Goal: Information Seeking & Learning: Learn about a topic

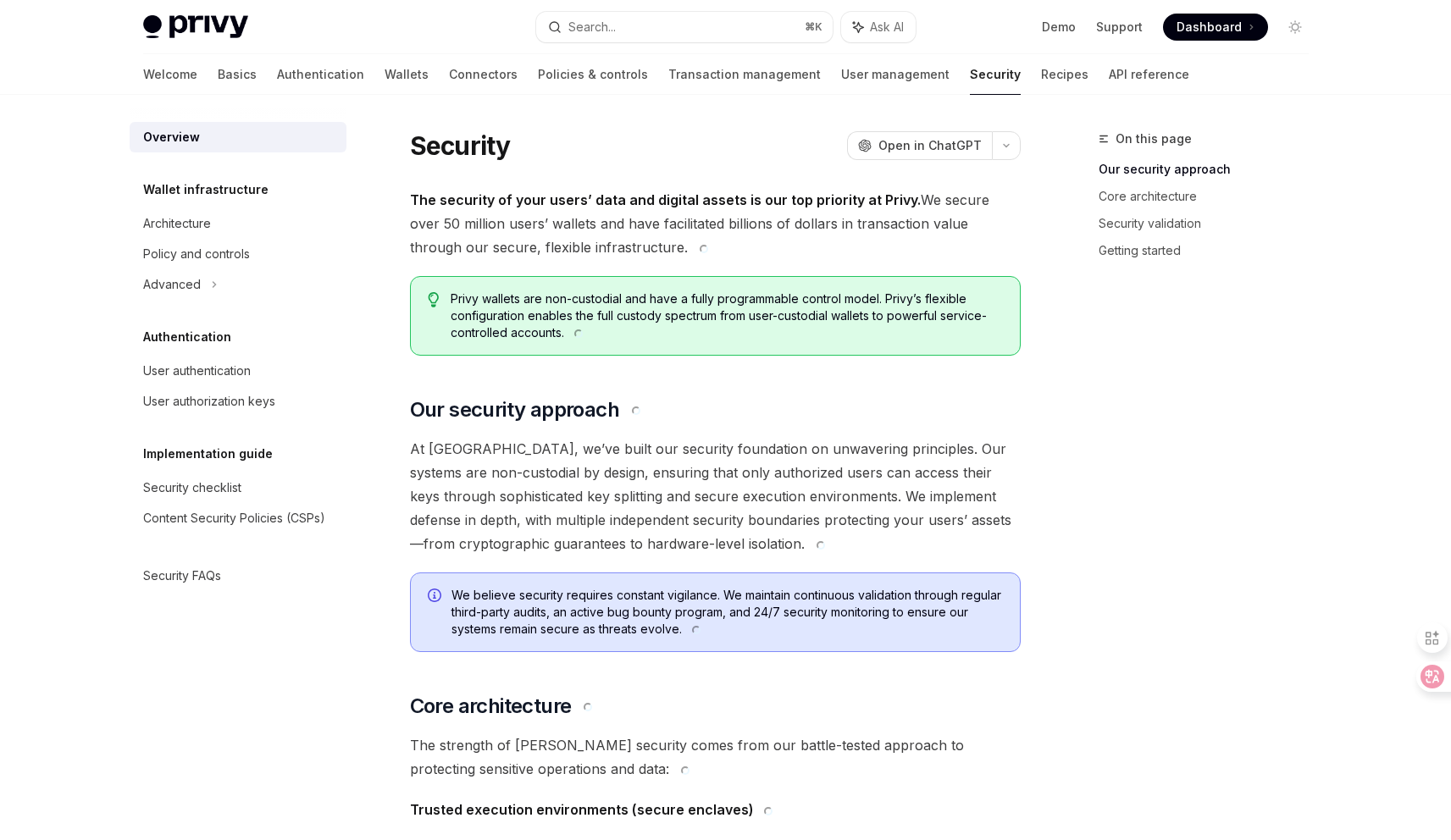
click at [673, 225] on span "The security of your users’ data and digital assets is our top priority at Priv…" at bounding box center [715, 224] width 611 height 71
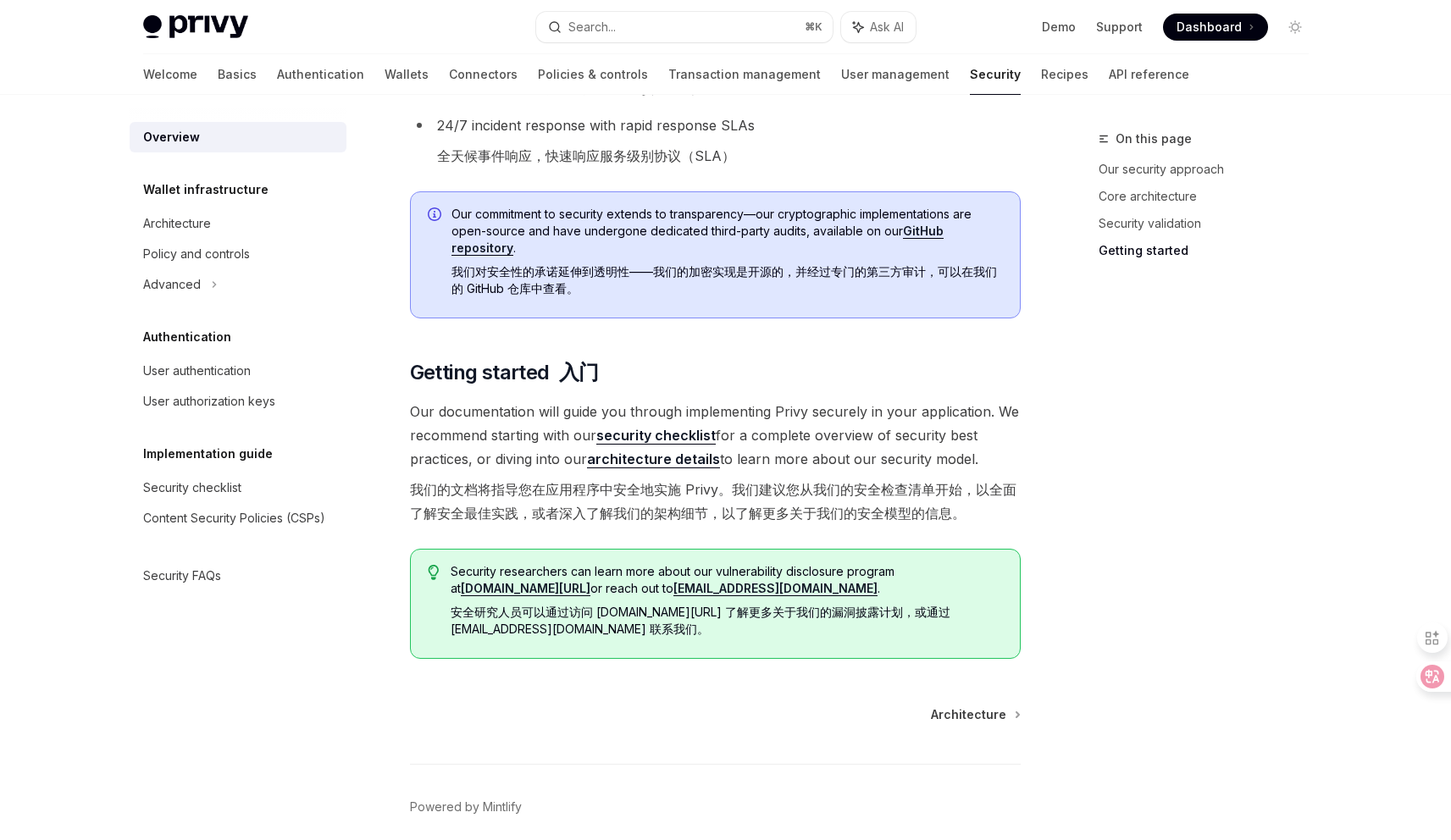
scroll to position [1963, 0]
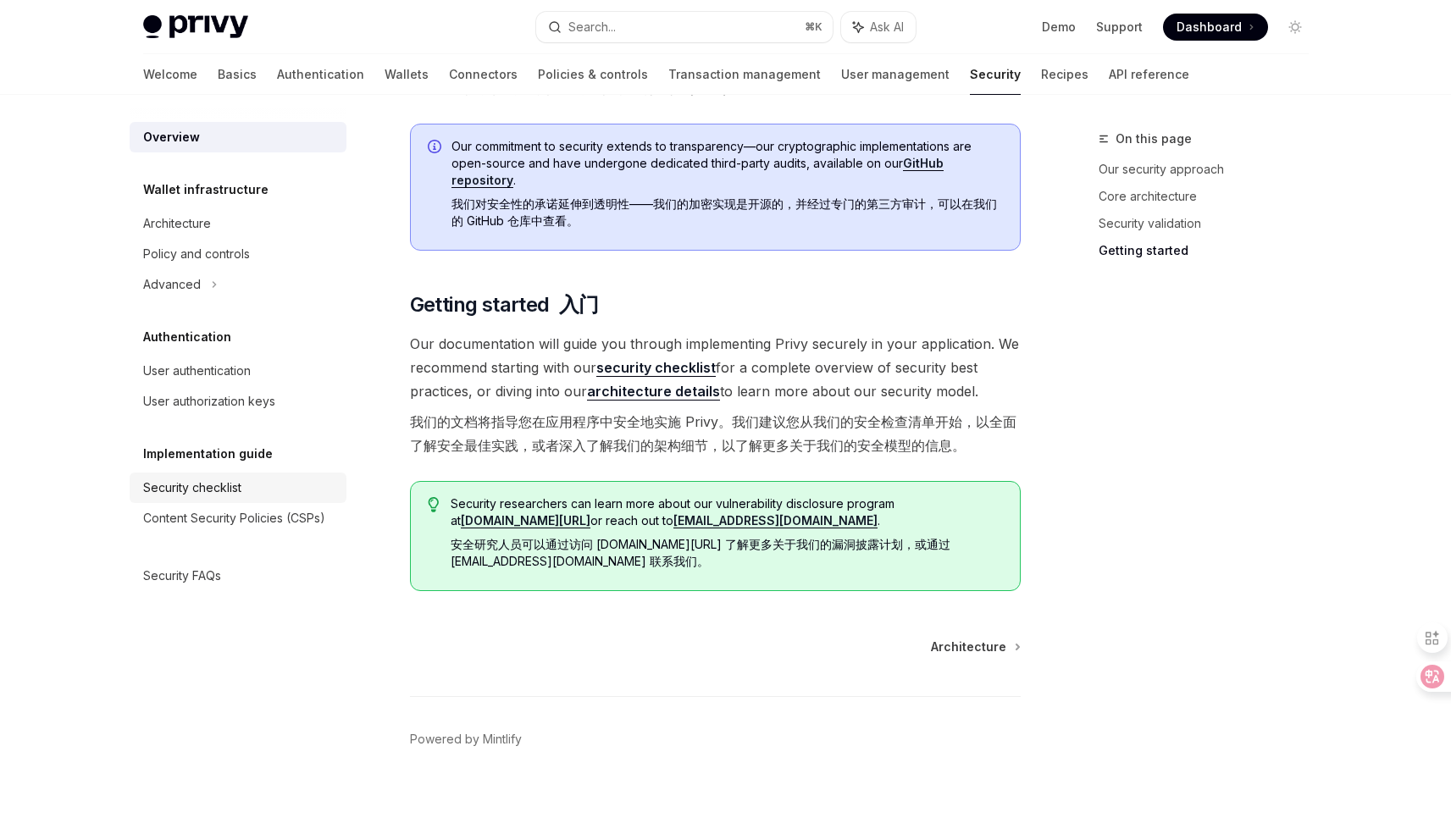
click at [220, 483] on div "Security checklist" at bounding box center [192, 487] width 98 height 20
type textarea "*"
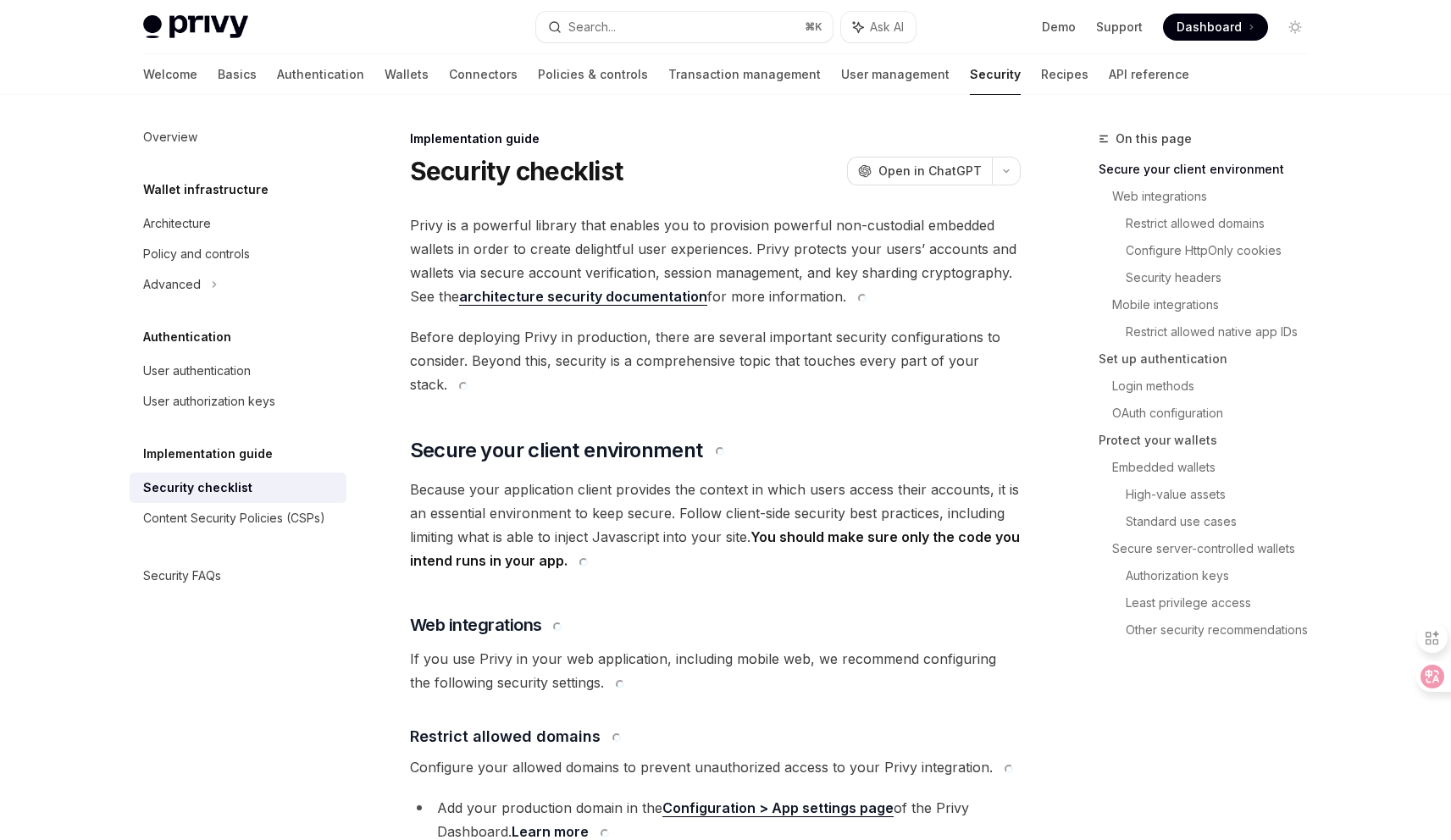
click at [807, 258] on span "Privy is a powerful library that enables you to provision powerful non-custodia…" at bounding box center [715, 261] width 611 height 95
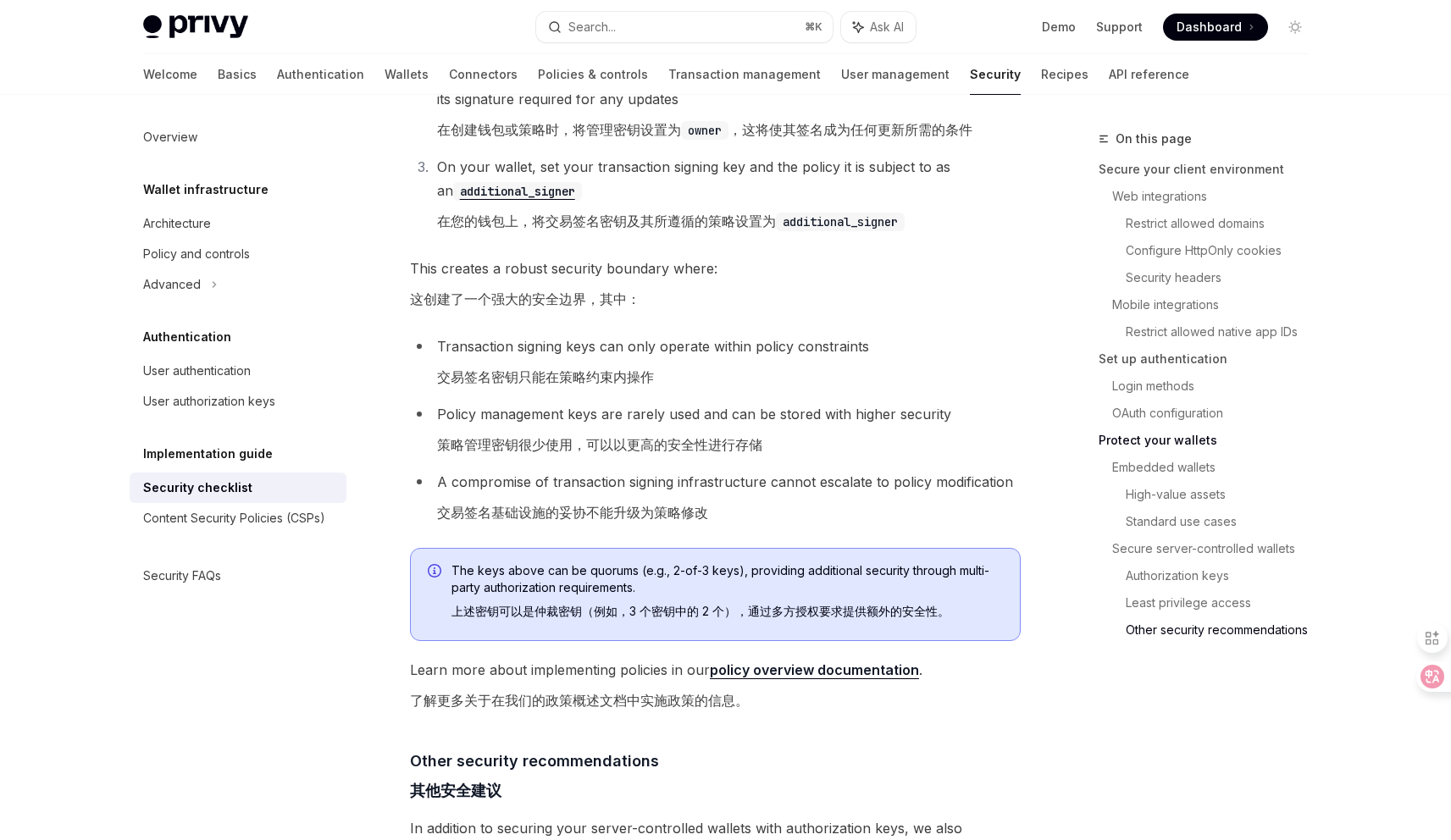
scroll to position [6647, 0]
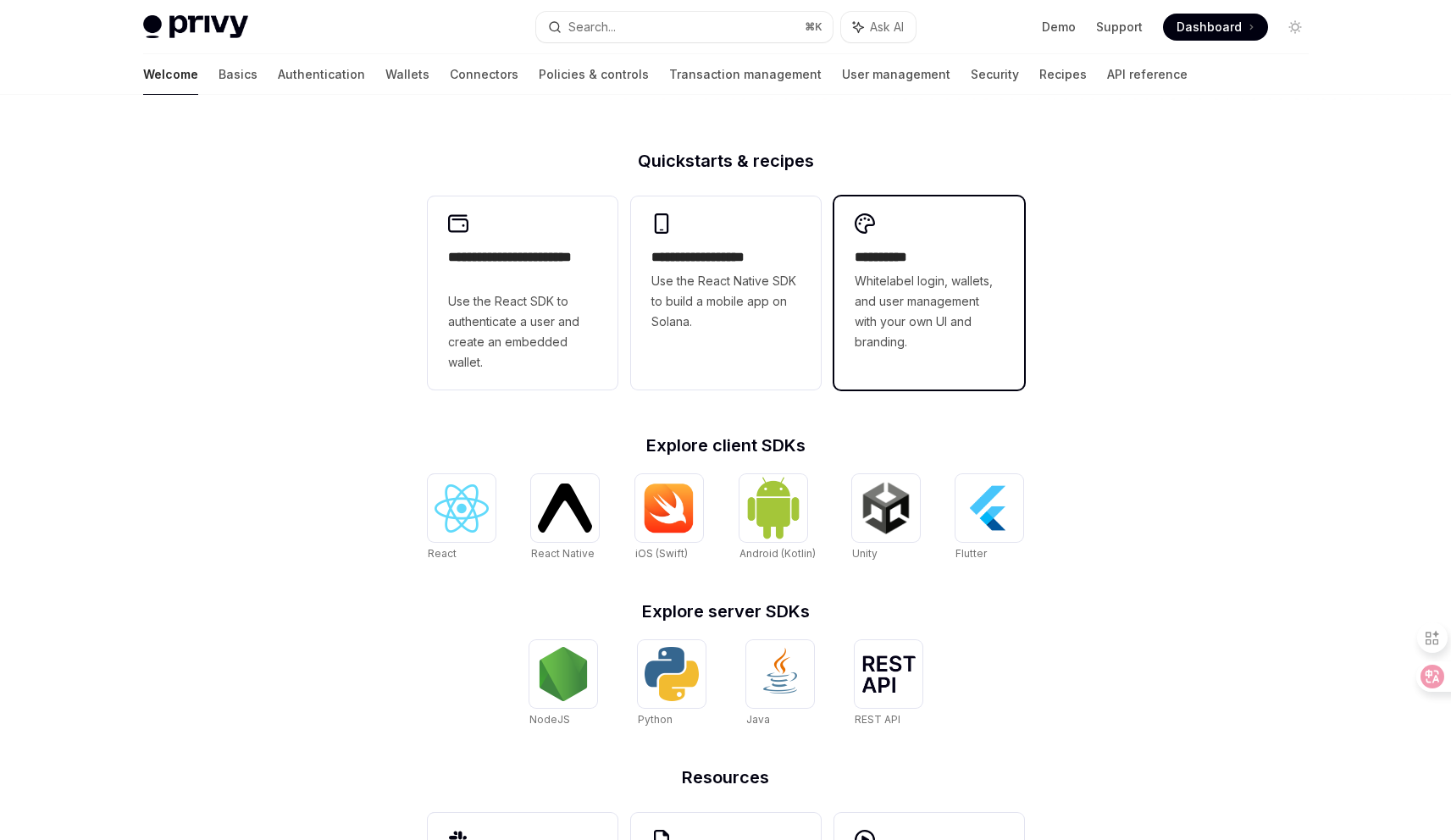
scroll to position [547, 0]
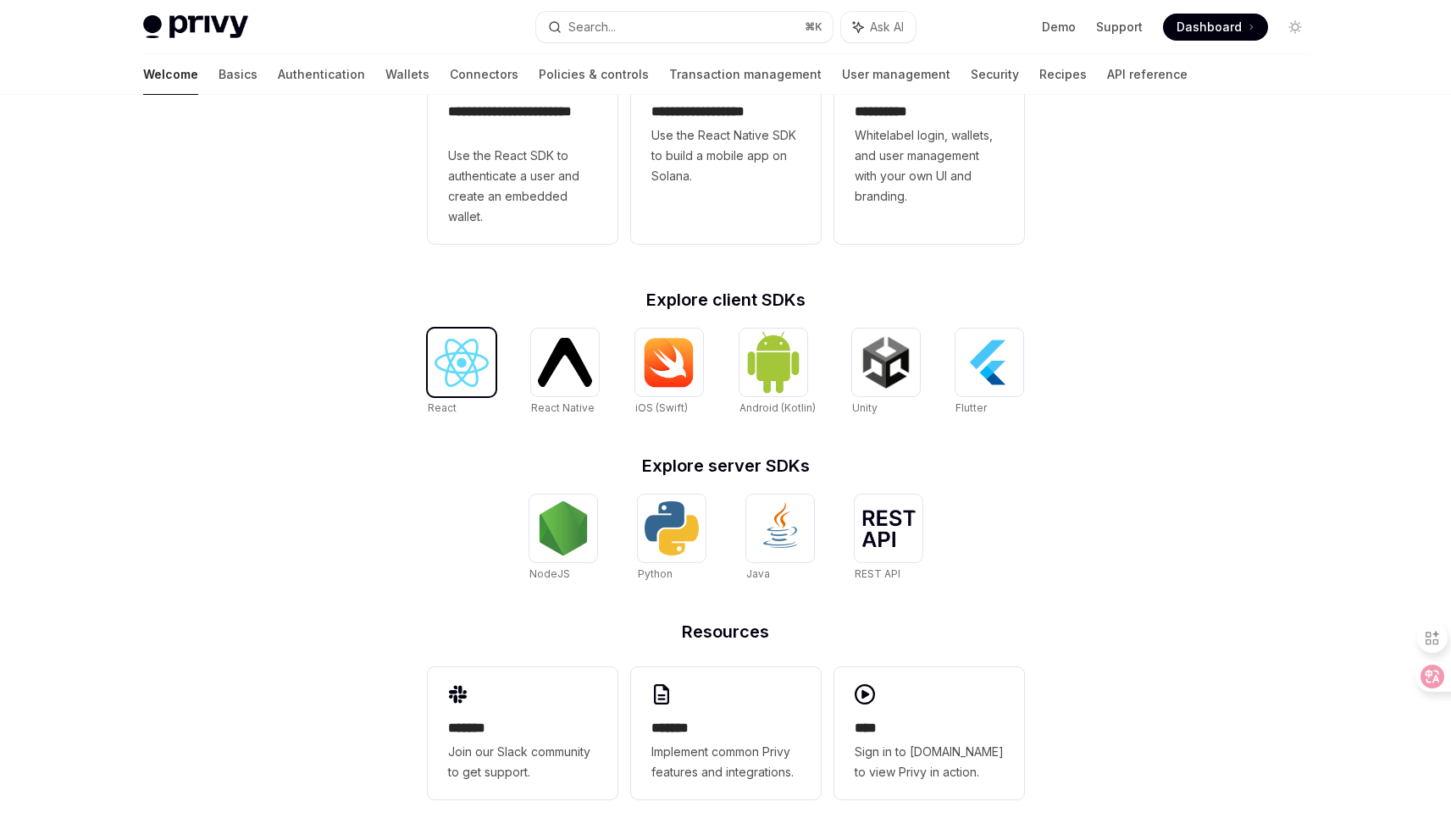
click at [471, 354] on img at bounding box center [462, 362] width 54 height 48
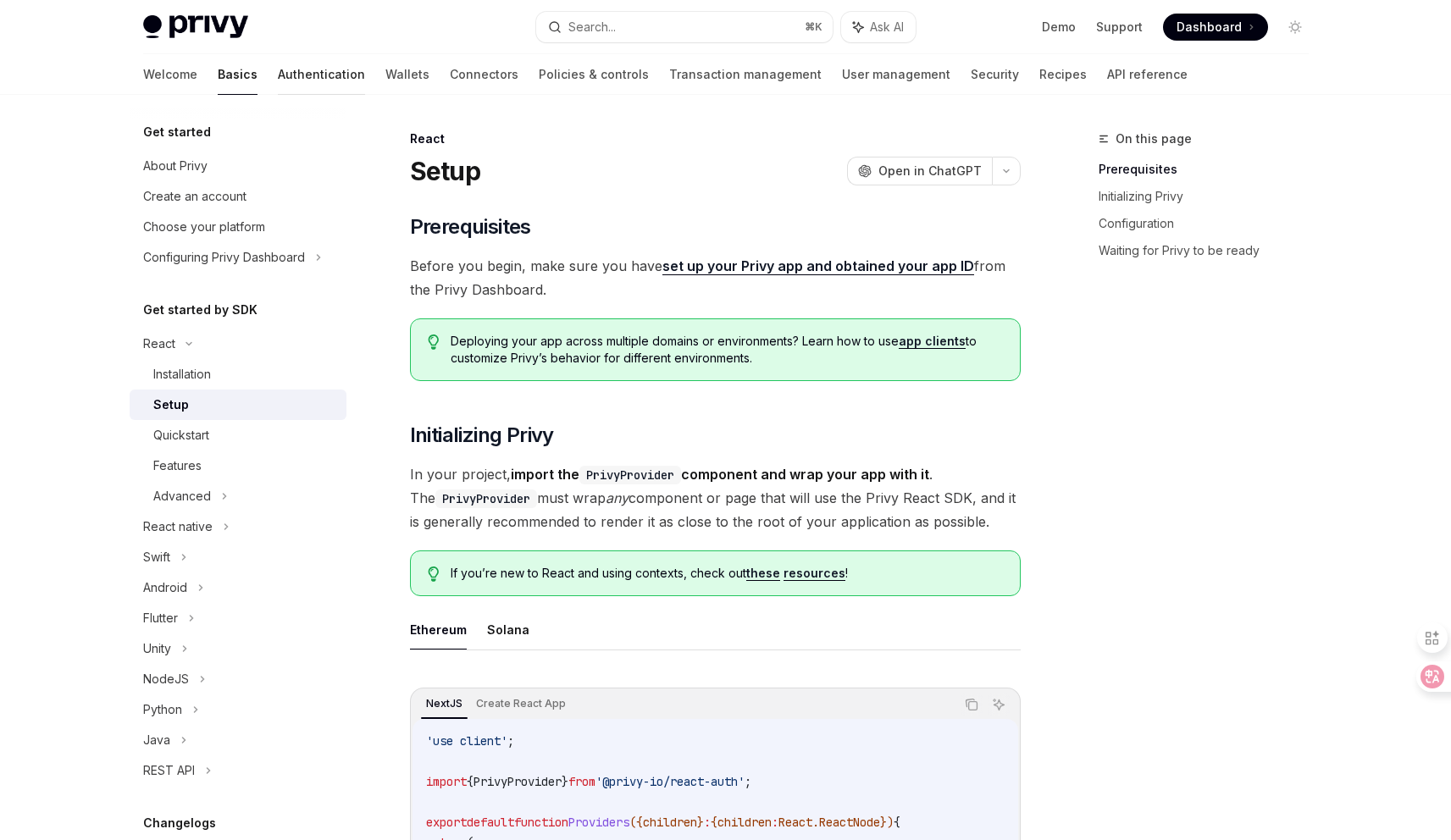
click at [278, 76] on link "Authentication" at bounding box center [322, 74] width 87 height 41
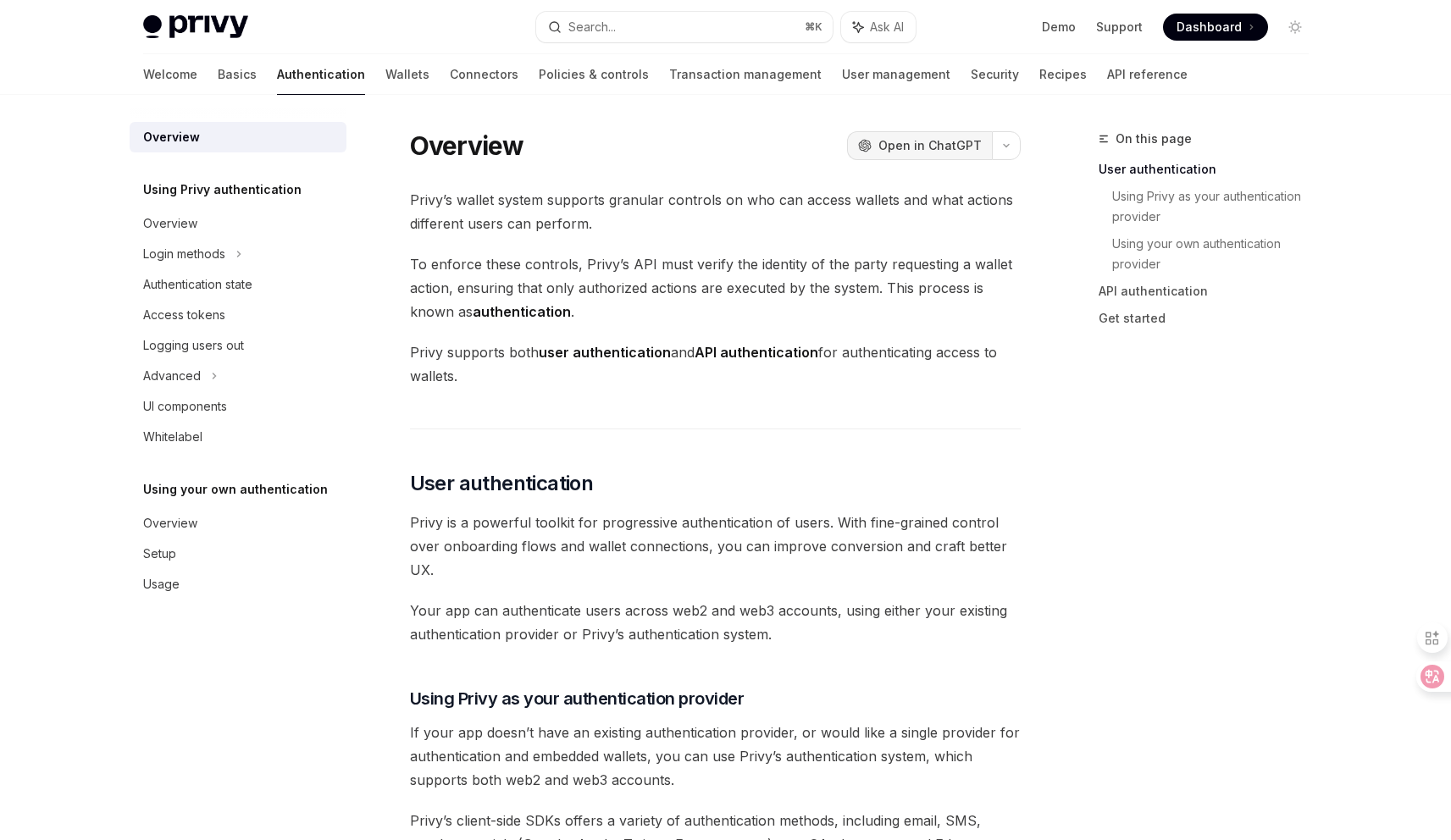
click at [953, 143] on span "Open in ChatGPT" at bounding box center [930, 145] width 104 height 17
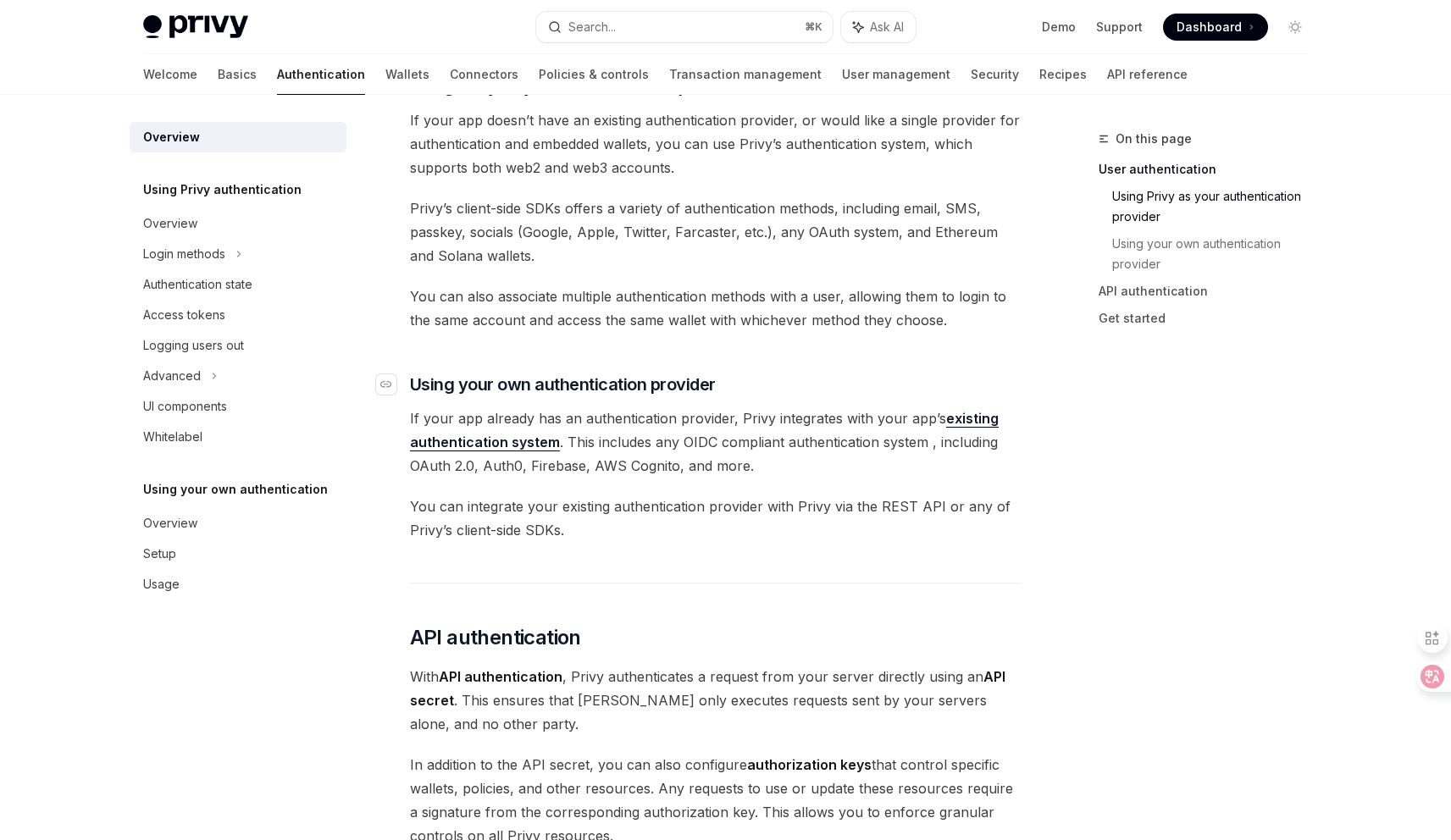
scroll to position [1286, 0]
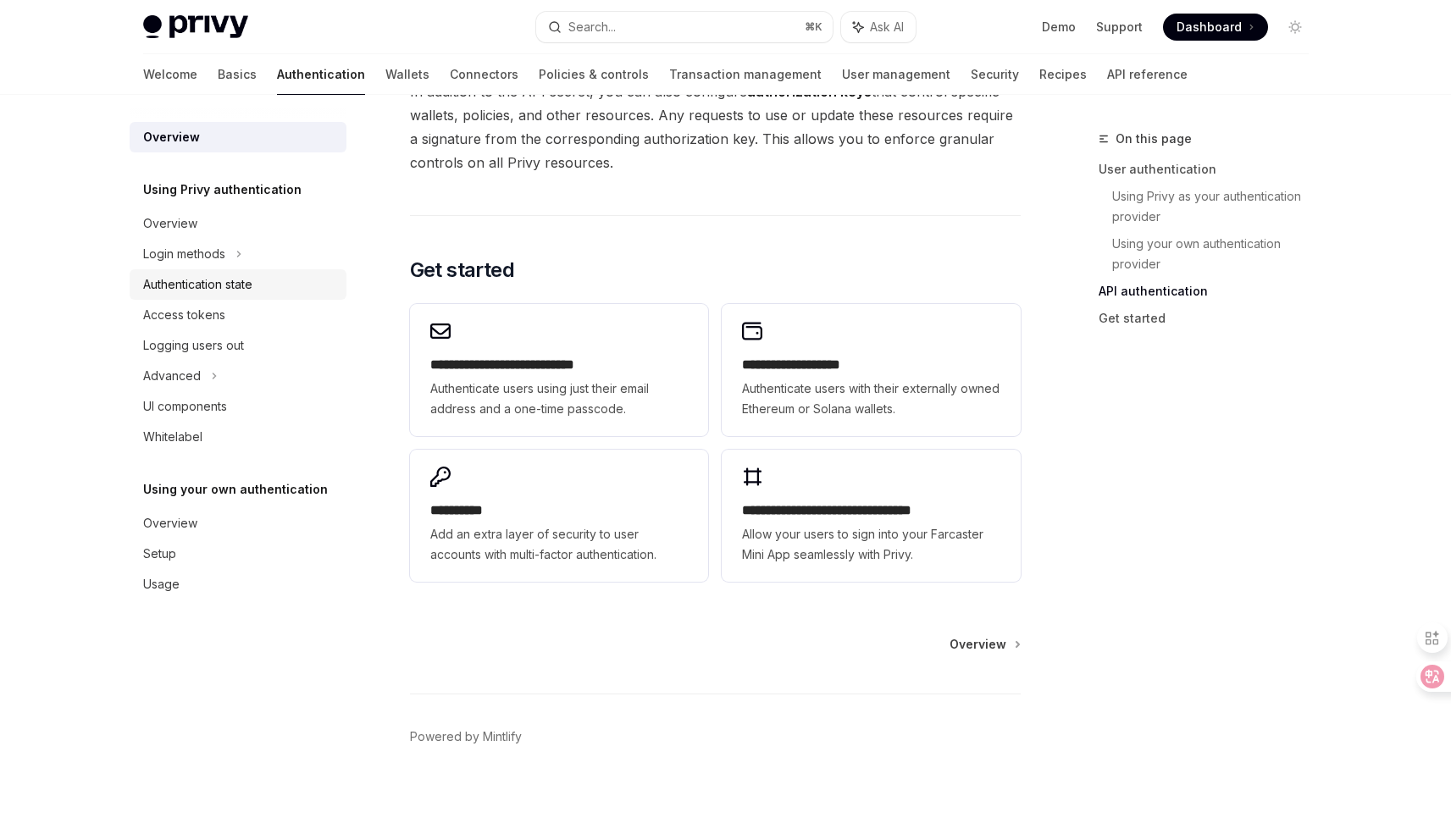
click at [221, 276] on div "Authentication state" at bounding box center [197, 284] width 109 height 20
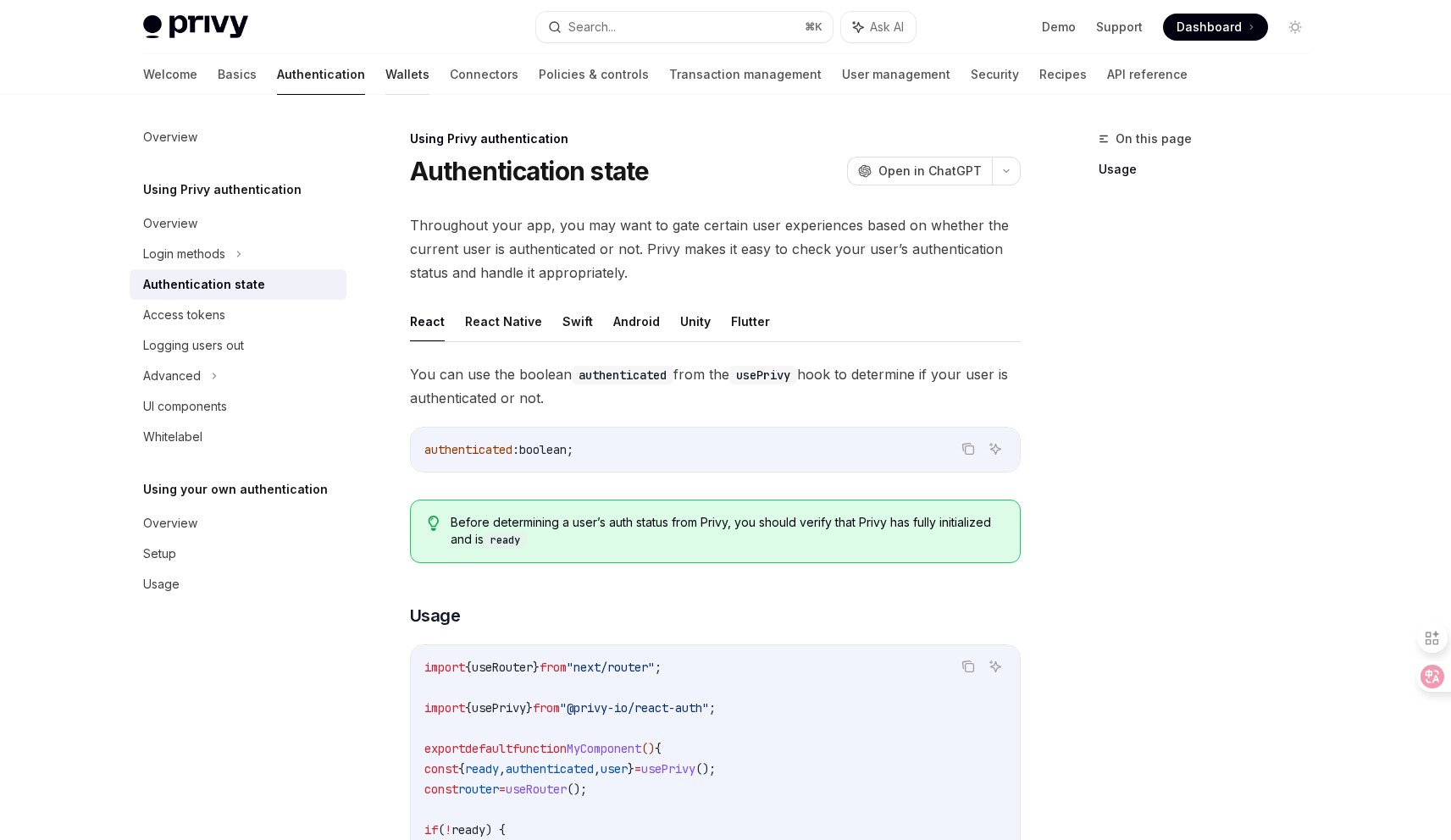
click at [385, 80] on link "Wallets" at bounding box center [407, 74] width 44 height 41
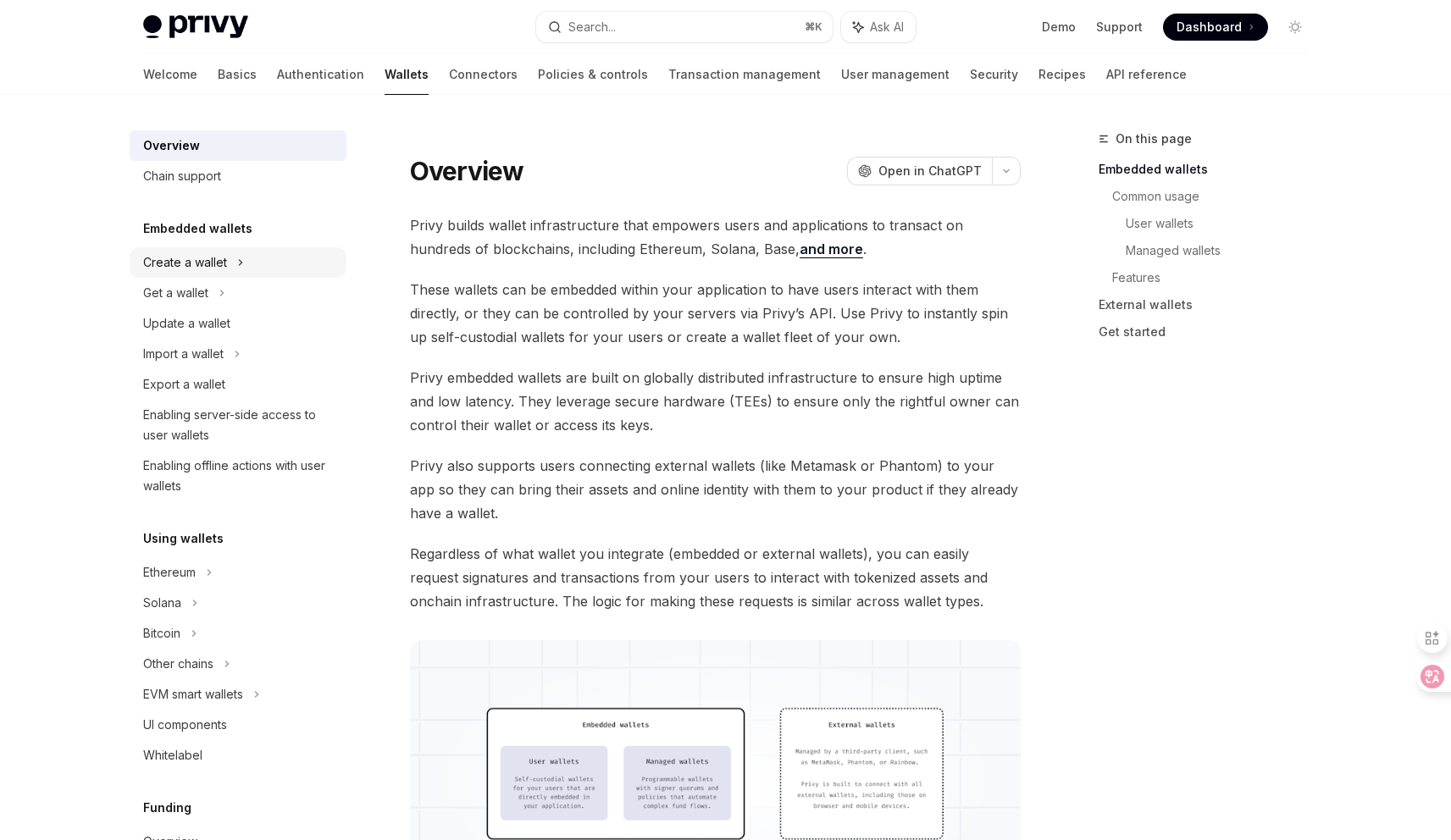
click at [243, 259] on div "Create a wallet" at bounding box center [238, 262] width 217 height 30
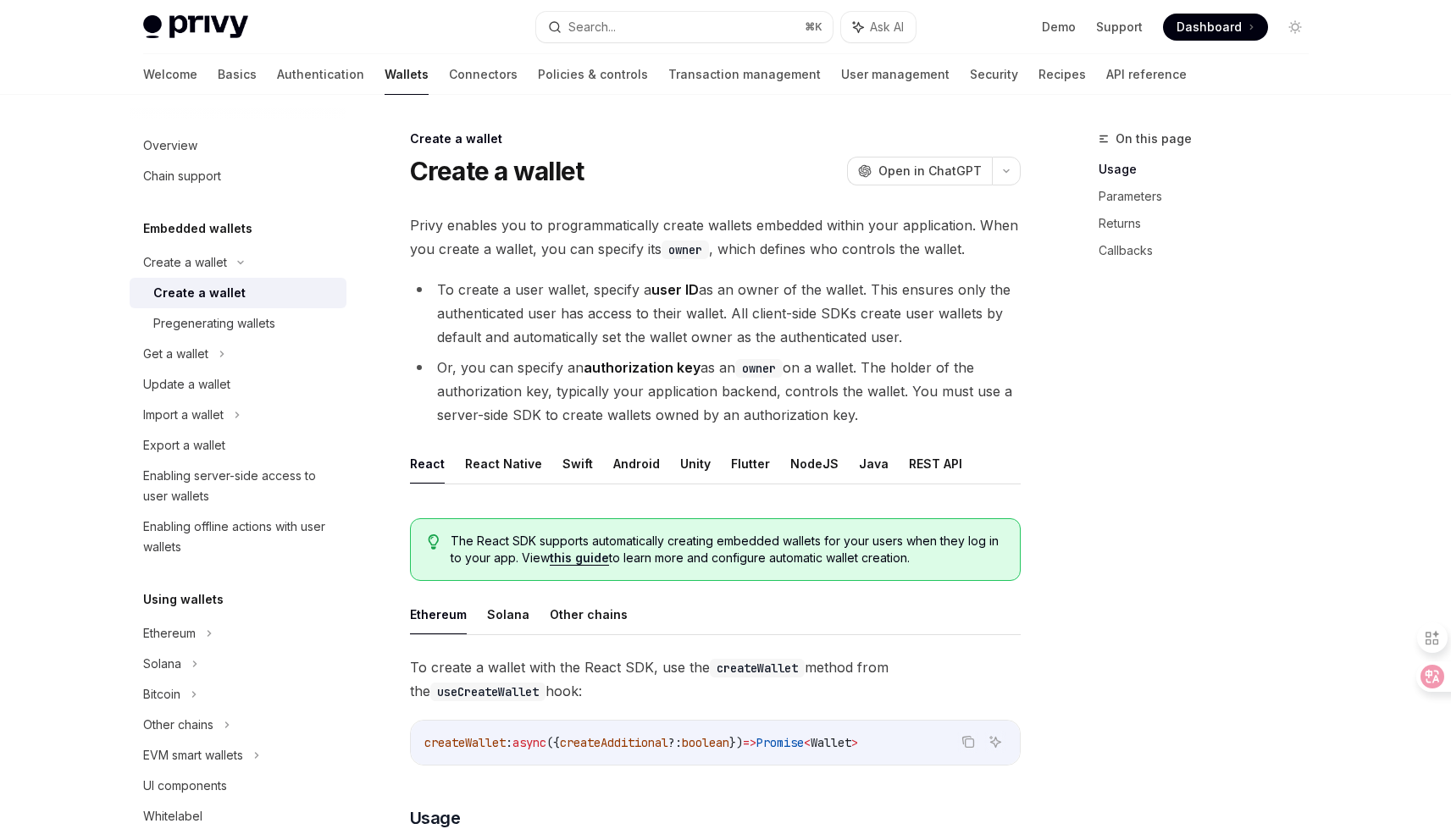
click at [232, 288] on div "Create a wallet" at bounding box center [200, 293] width 92 height 20
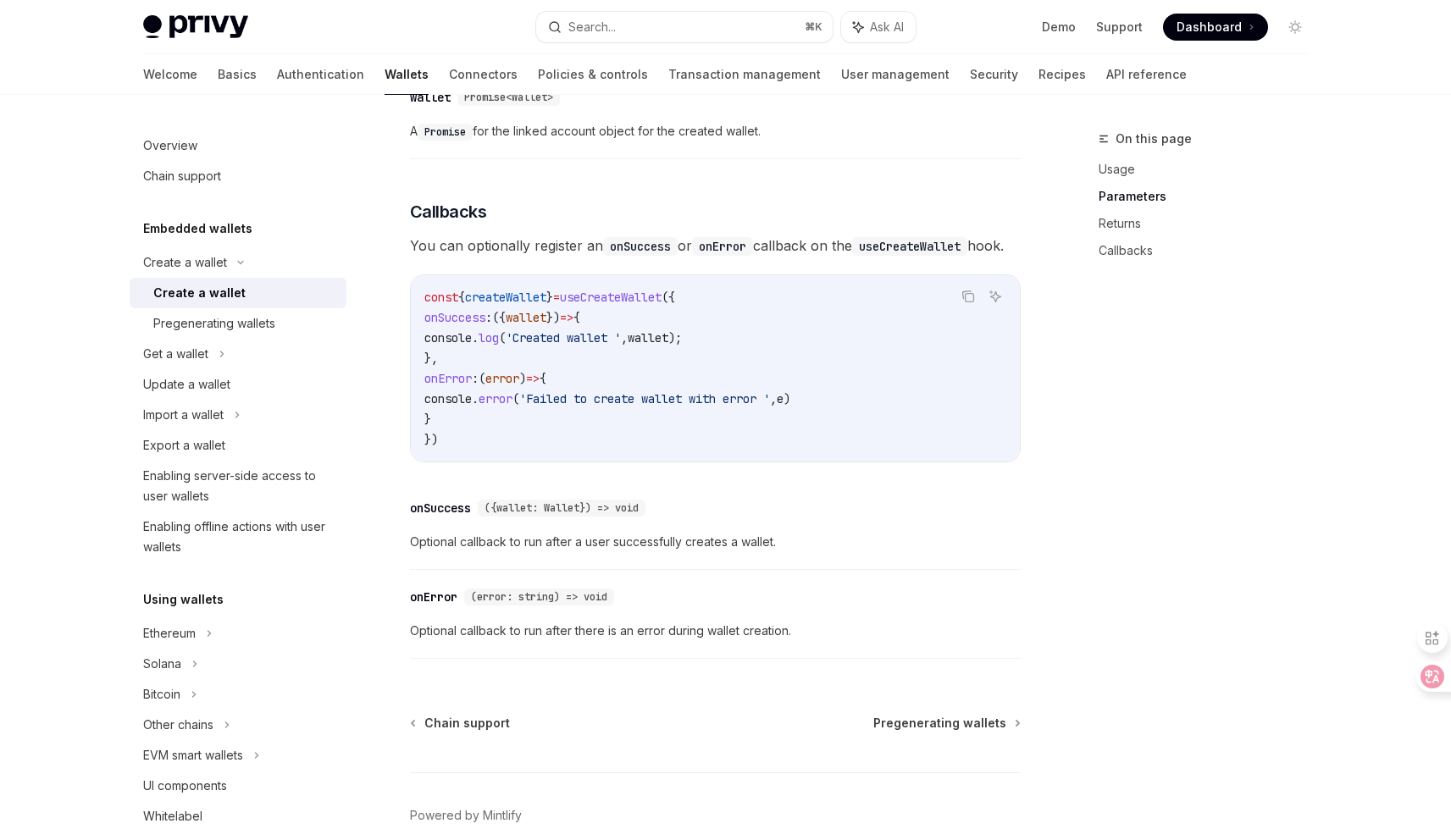
scroll to position [1187, 0]
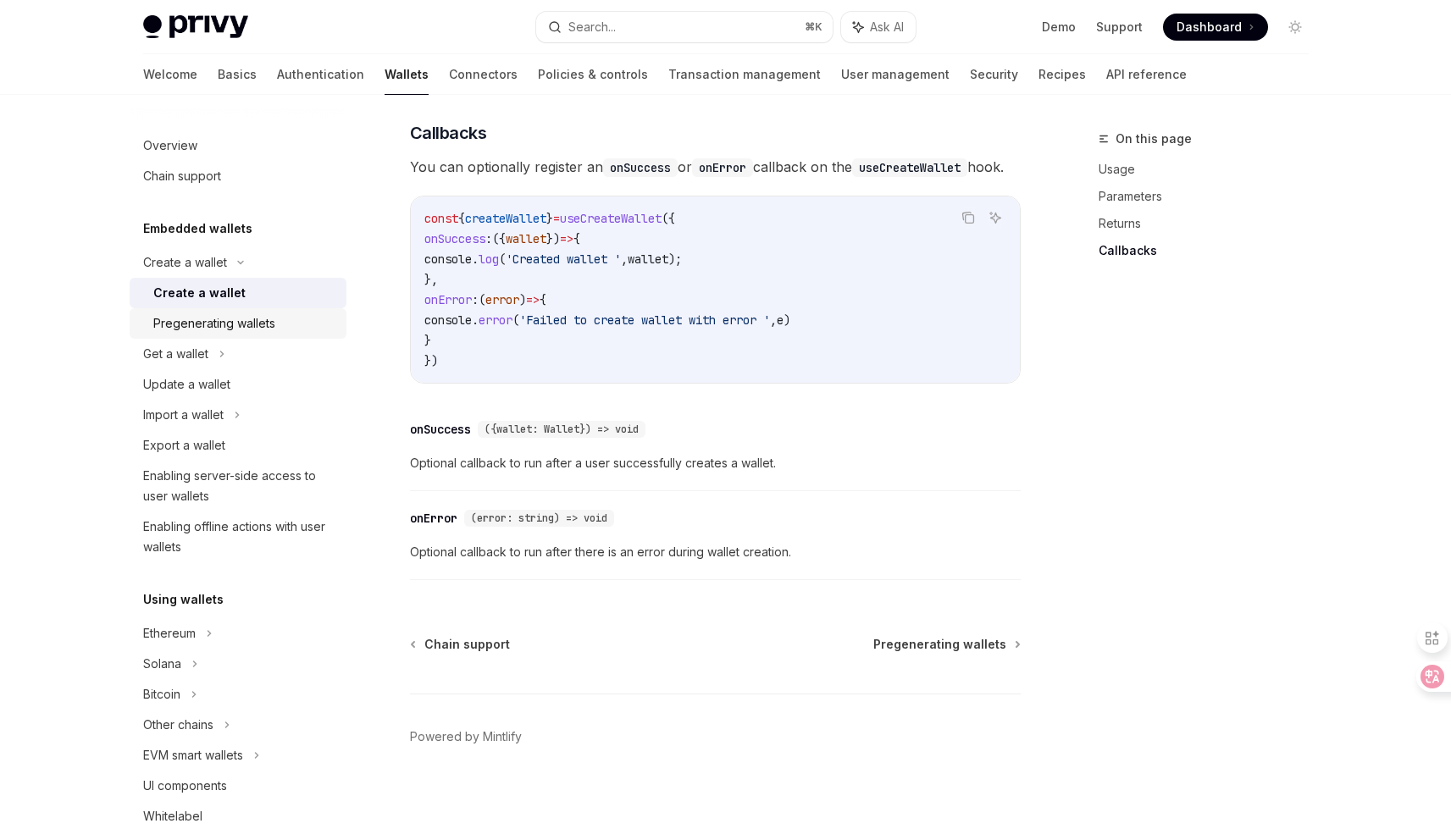
click at [200, 330] on div "Pregenerating wallets" at bounding box center [214, 323] width 122 height 20
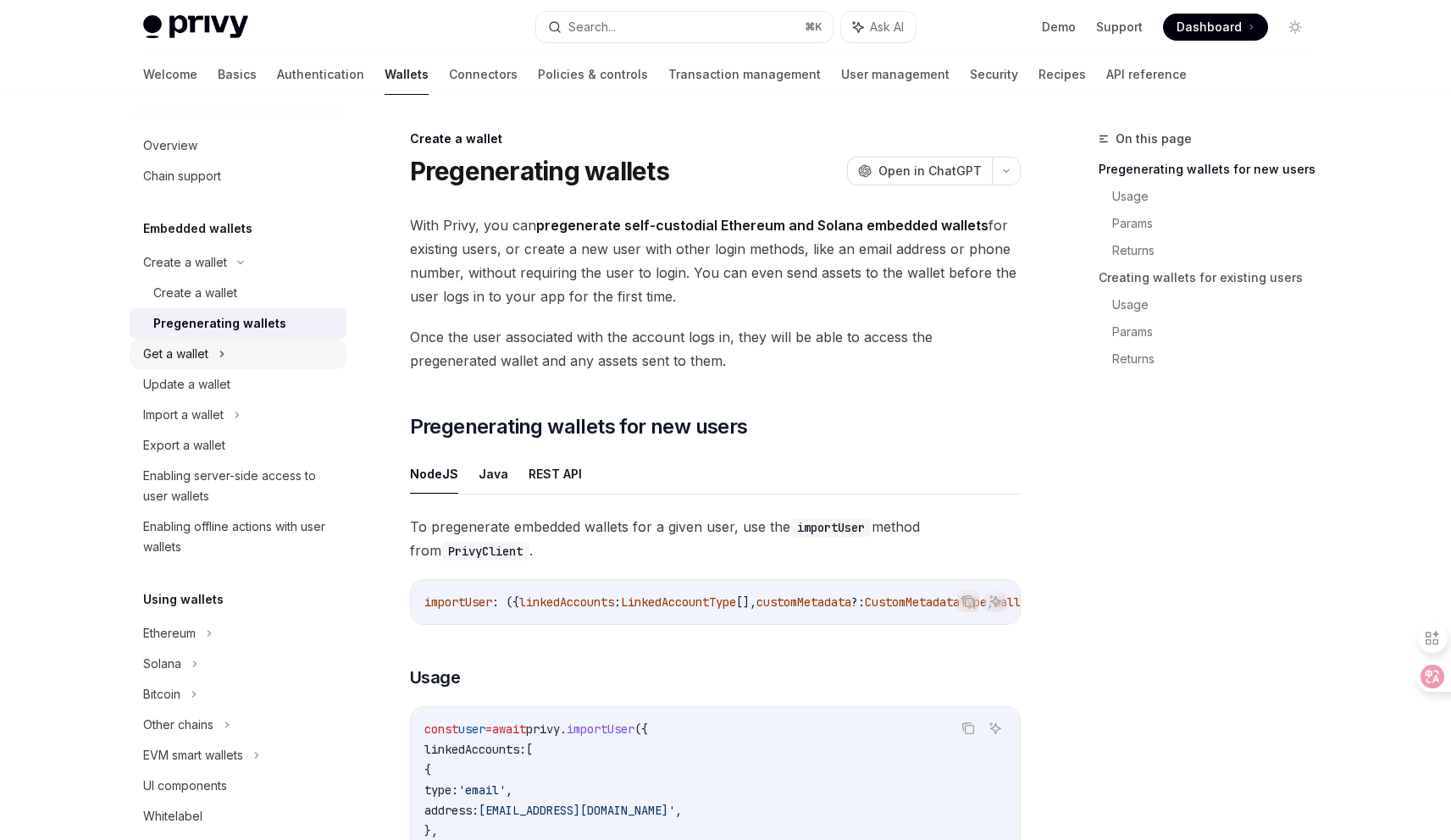
click at [233, 358] on div "Get a wallet" at bounding box center [238, 354] width 217 height 30
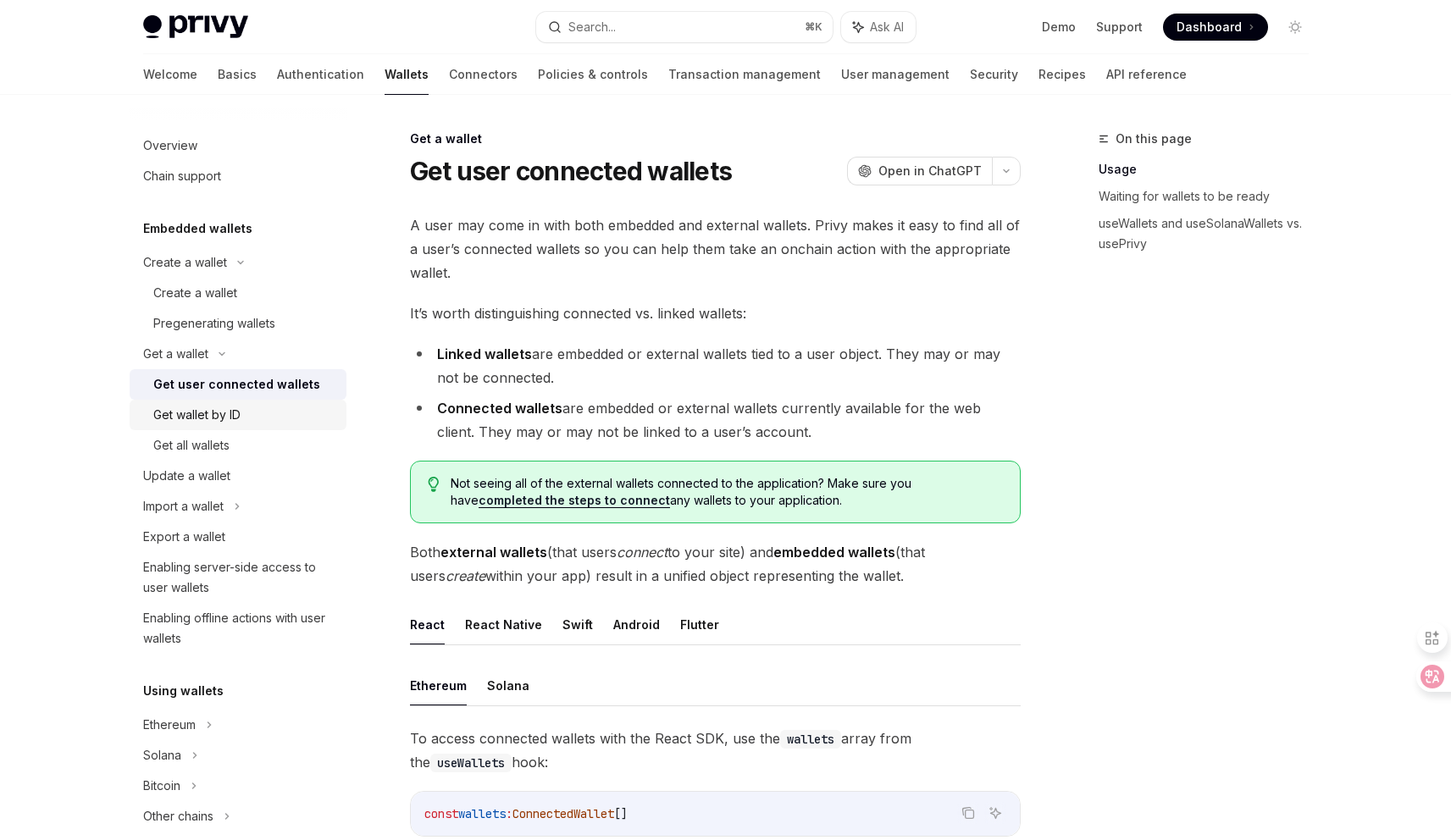
click at [228, 412] on div "Get wallet by ID" at bounding box center [197, 415] width 87 height 20
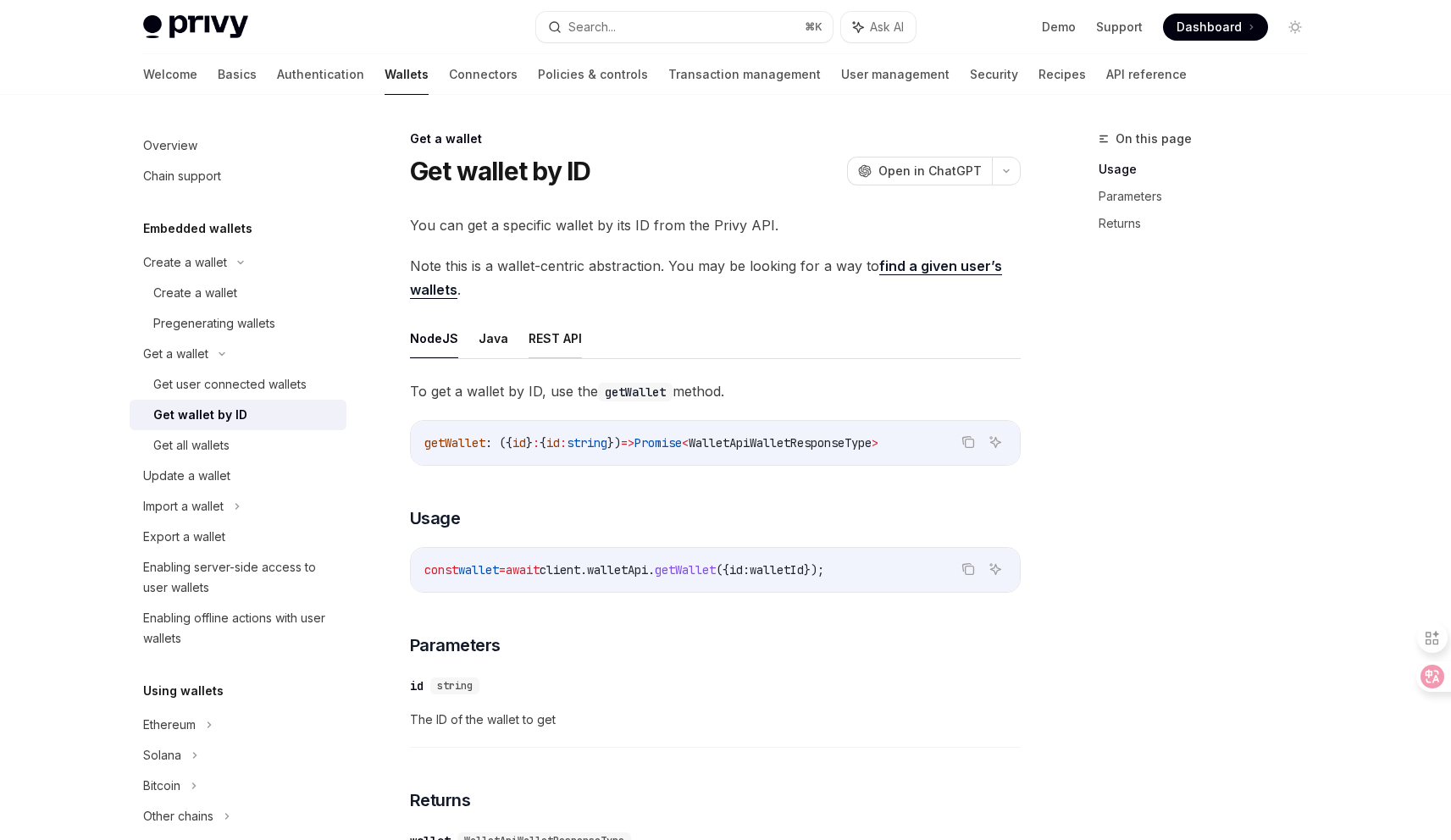
click at [559, 343] on button "REST API" at bounding box center [555, 338] width 53 height 40
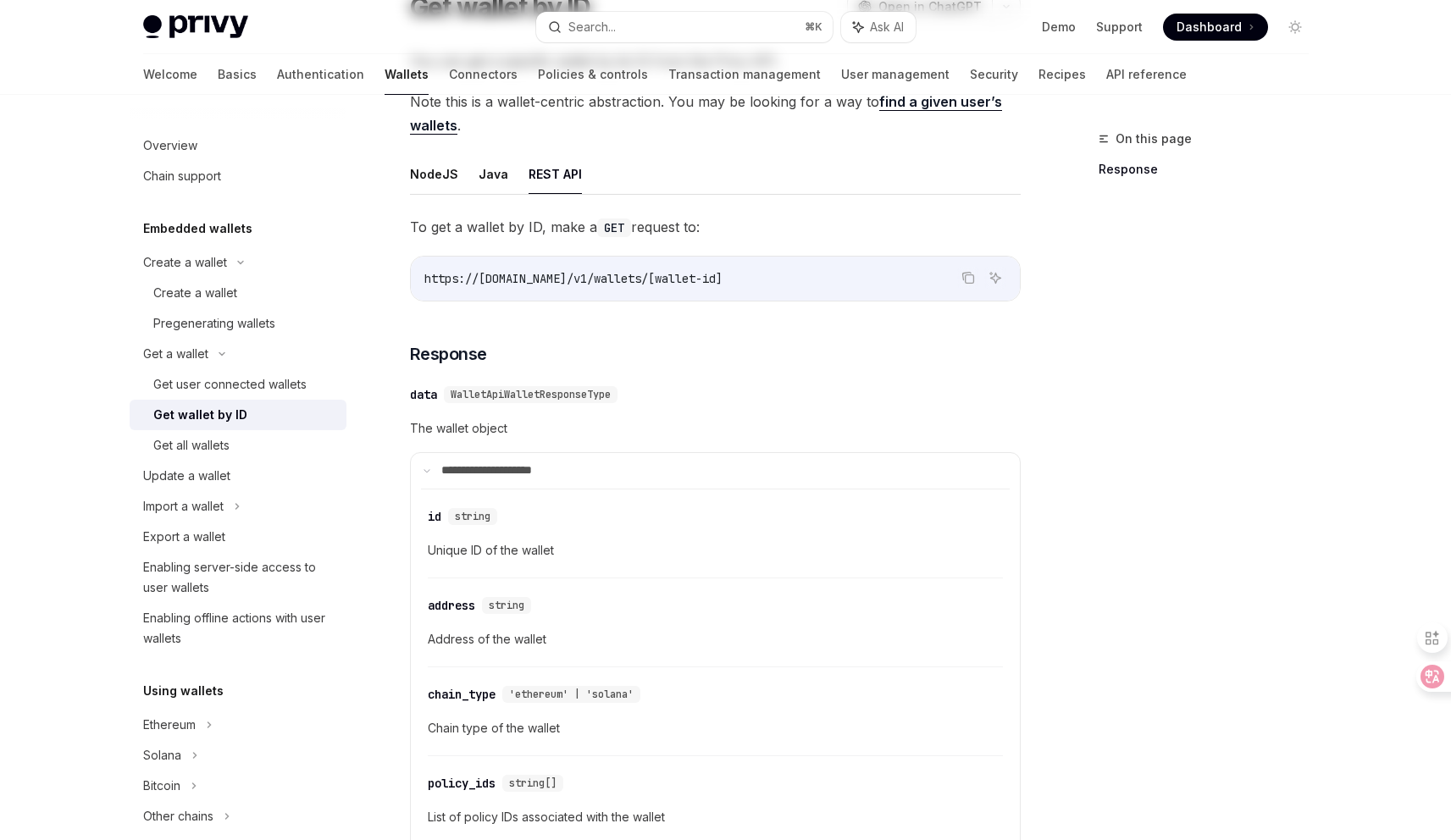
scroll to position [613, 0]
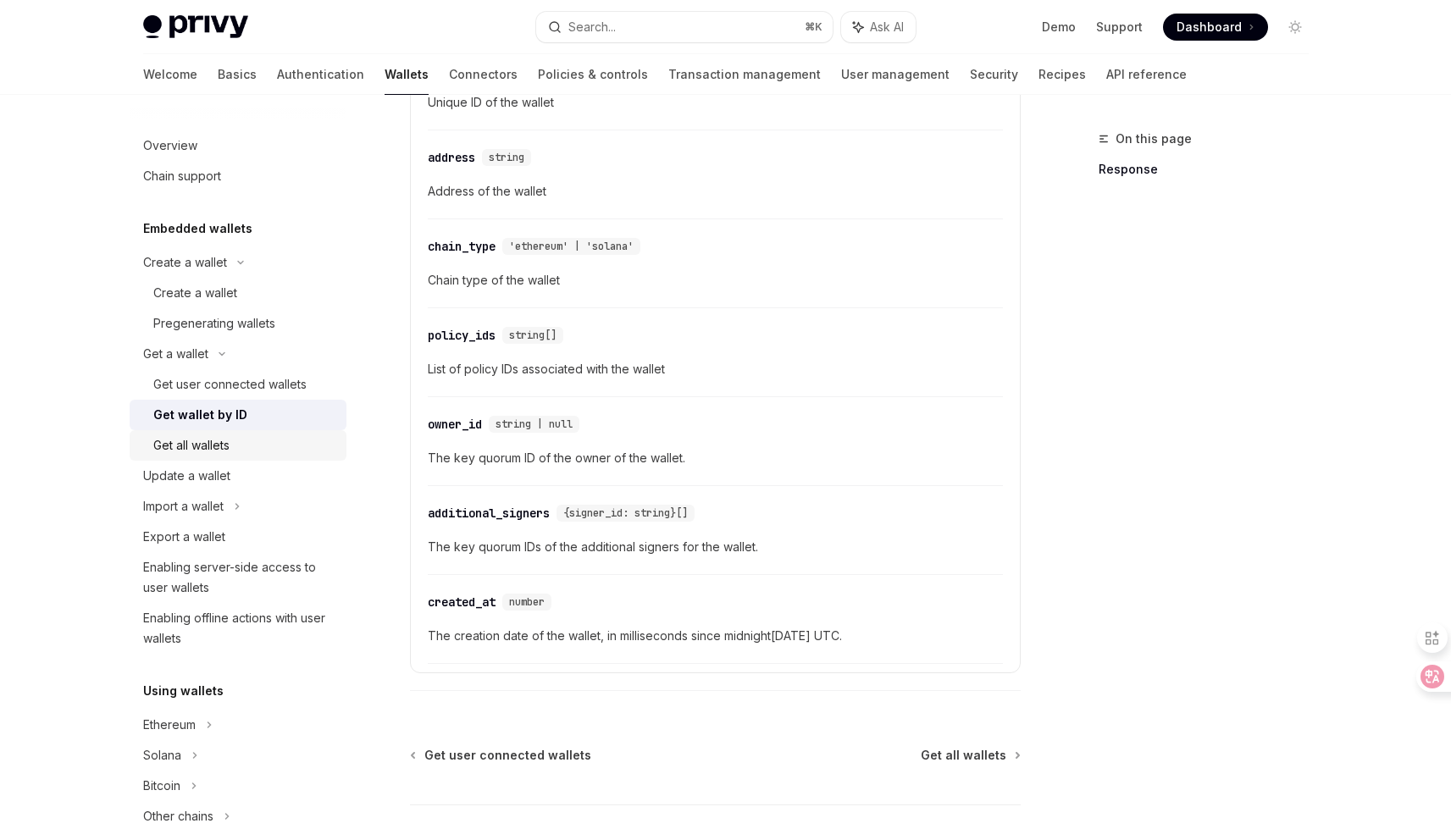
click at [253, 436] on div "Get all wallets" at bounding box center [245, 445] width 183 height 20
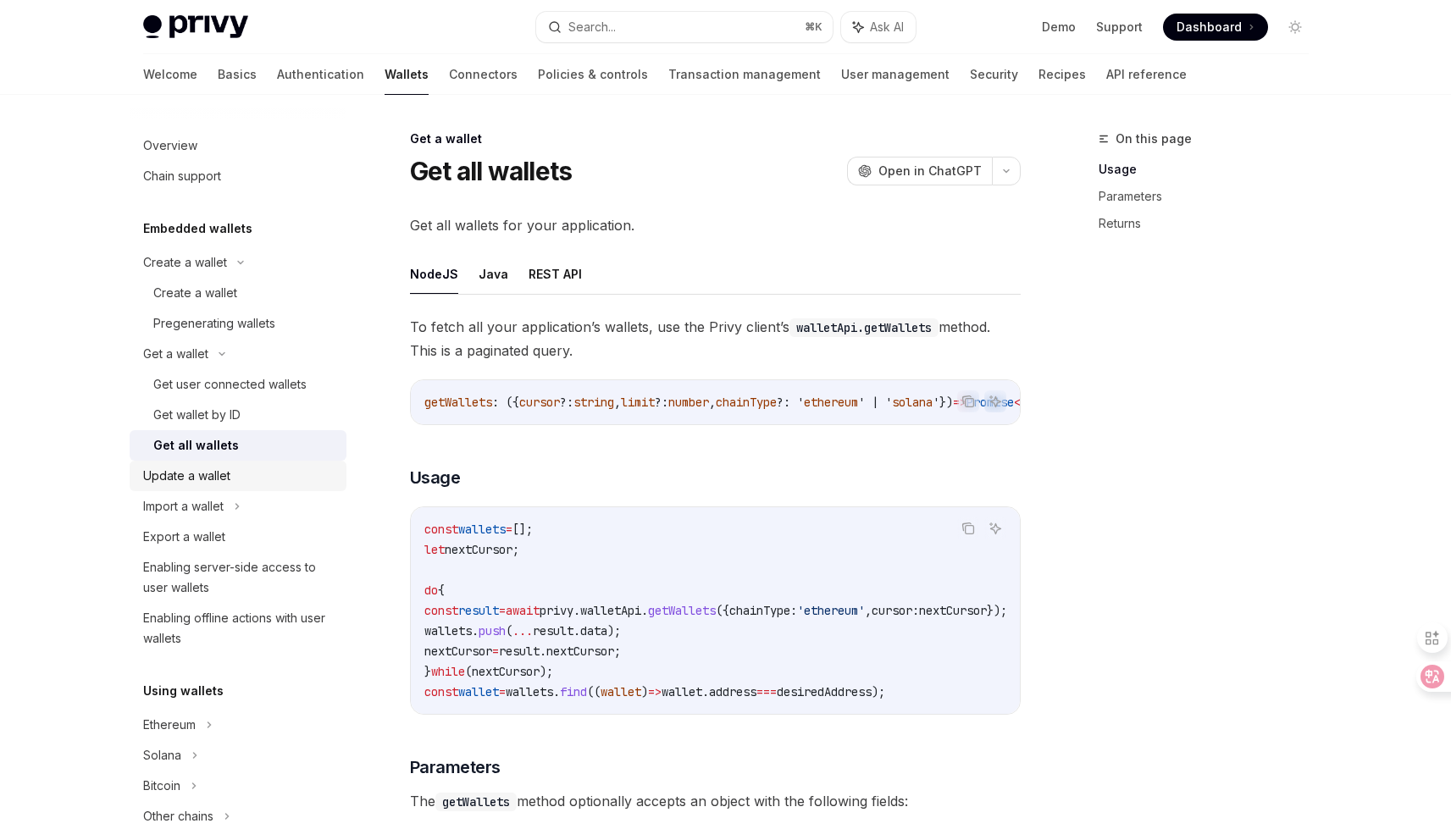
click at [254, 478] on div "Update a wallet" at bounding box center [240, 476] width 193 height 20
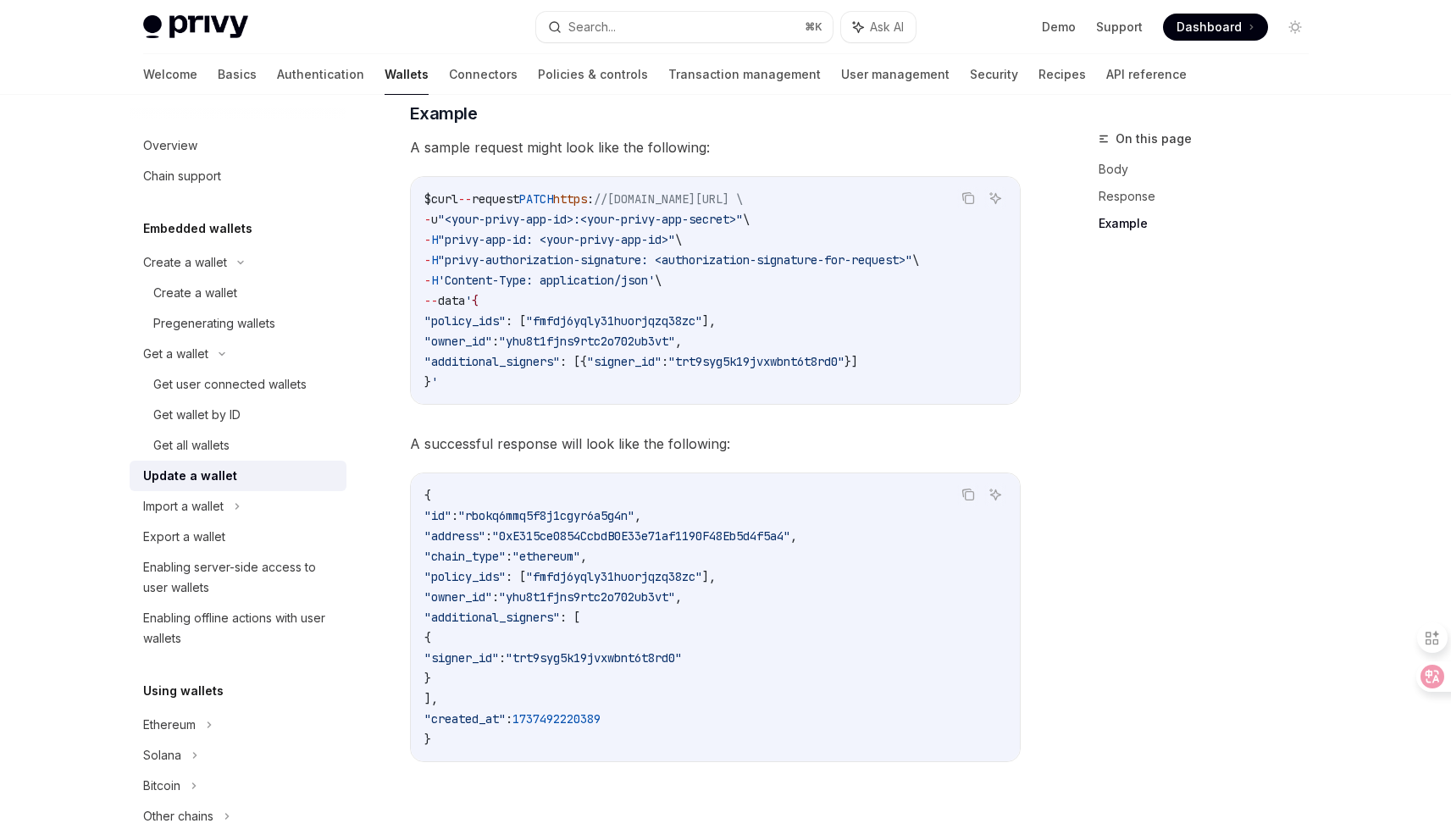
scroll to position [1945, 0]
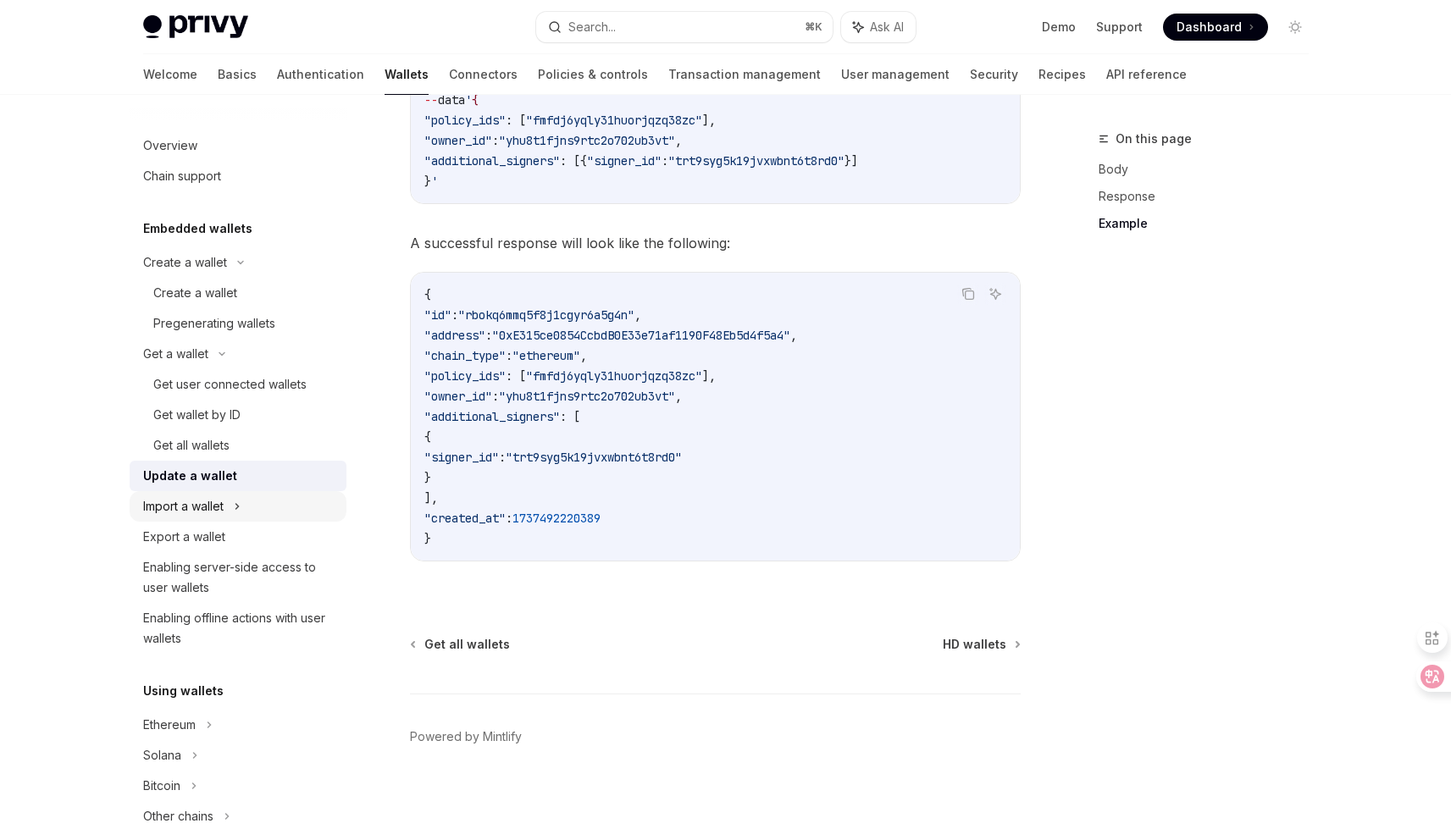
click at [259, 509] on div "Import a wallet" at bounding box center [238, 506] width 217 height 30
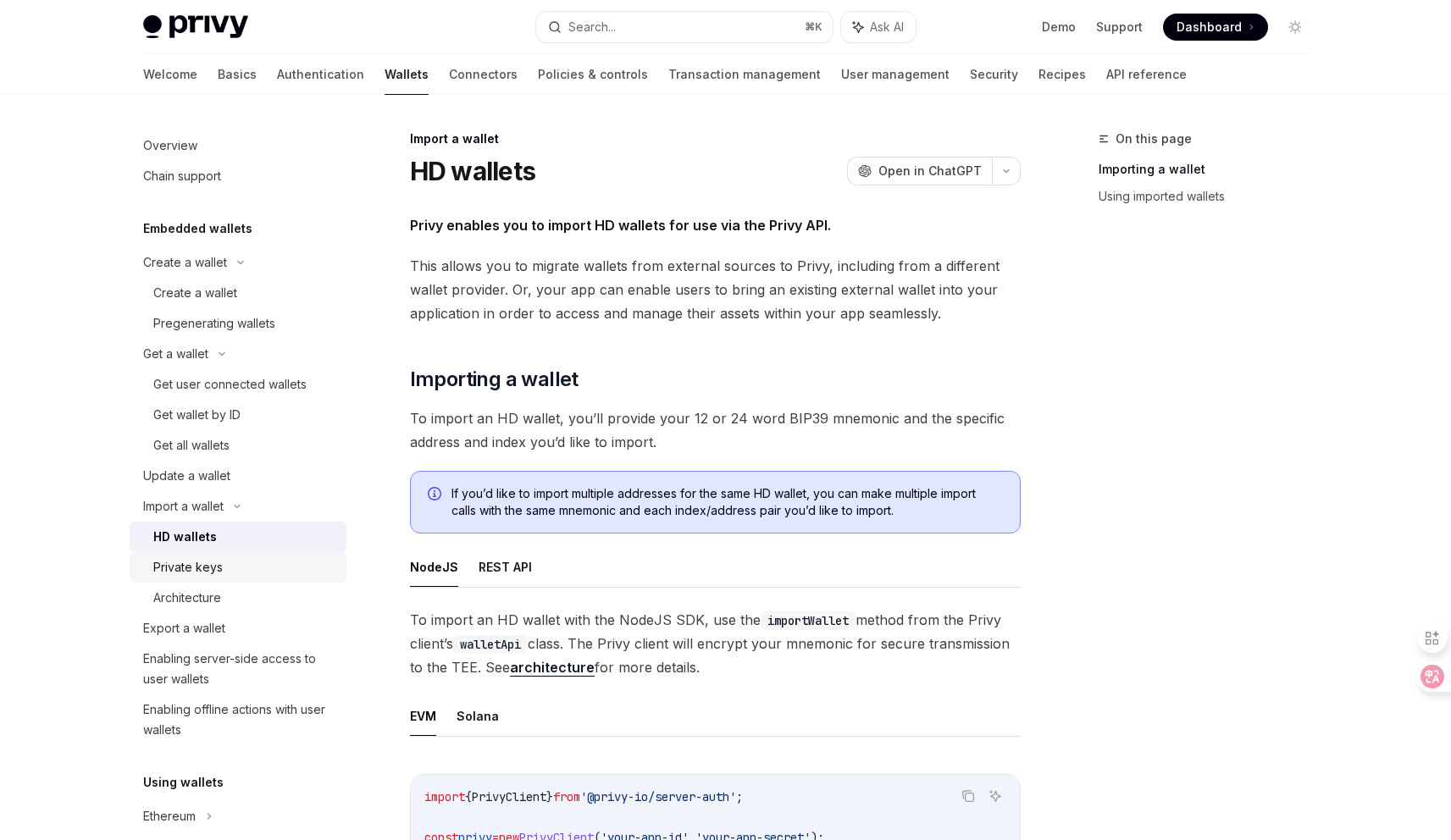
click at [186, 568] on div "Private keys" at bounding box center [188, 567] width 70 height 20
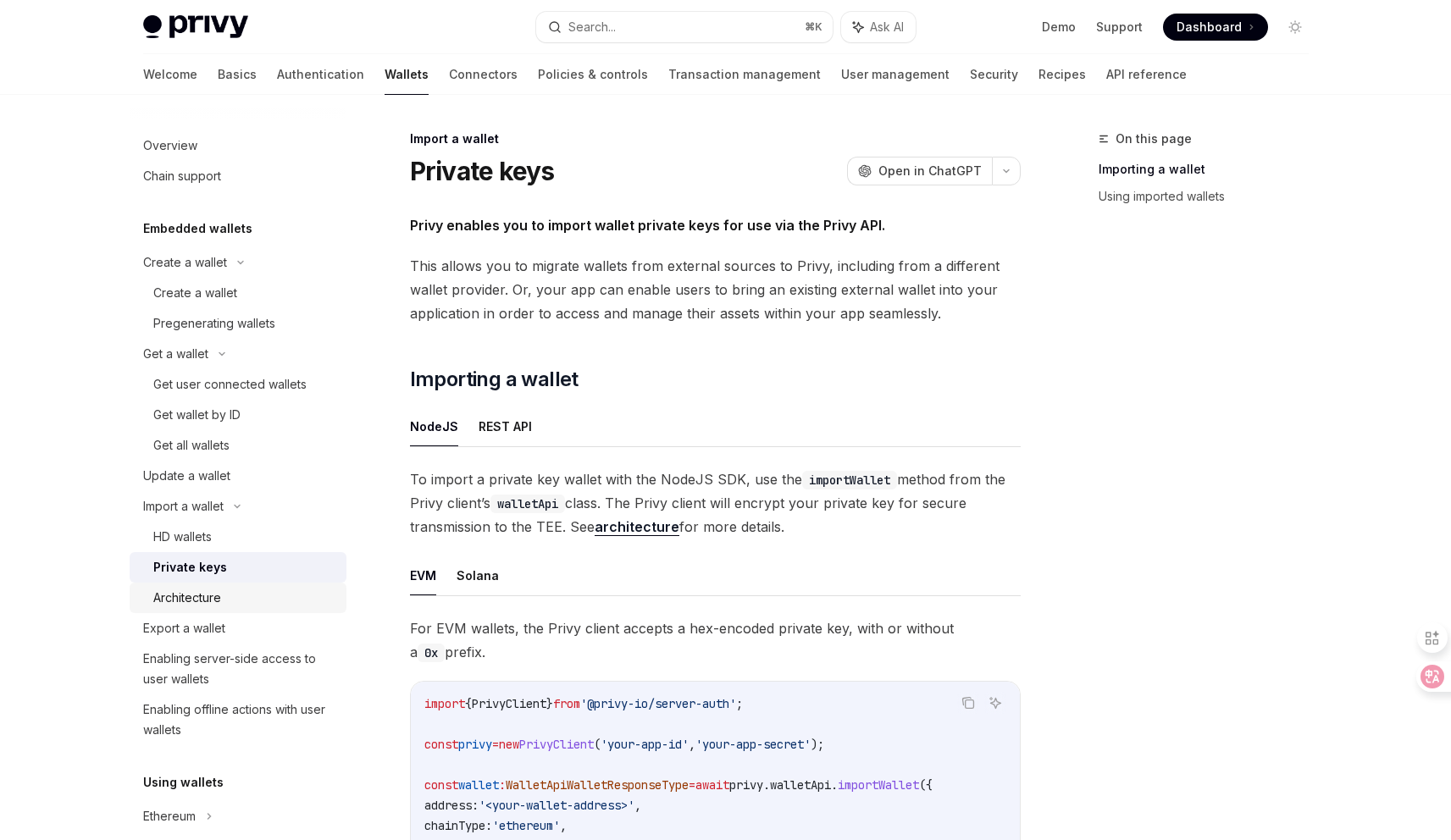
click at [192, 588] on div "Architecture" at bounding box center [187, 598] width 68 height 20
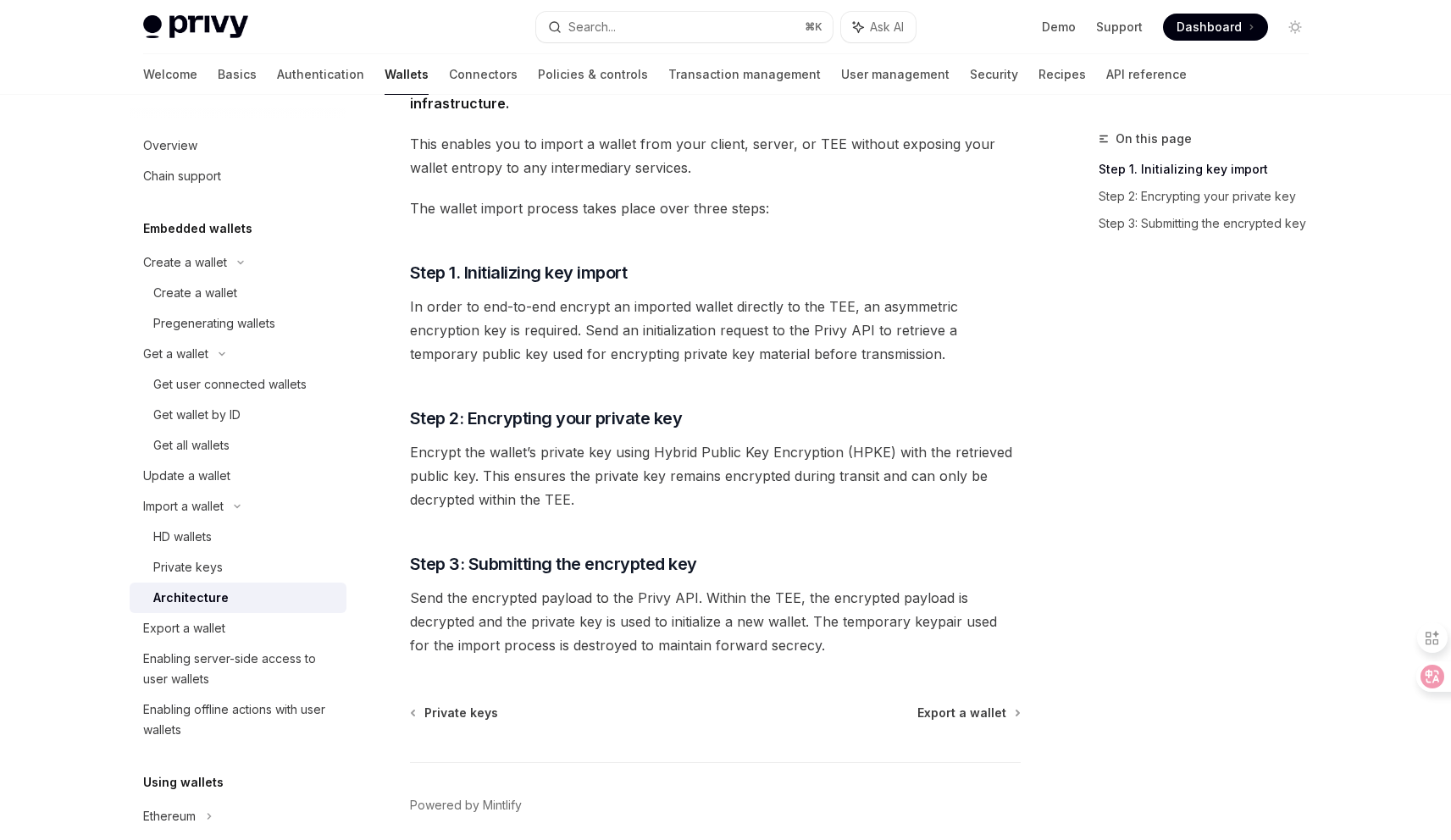
scroll to position [214, 0]
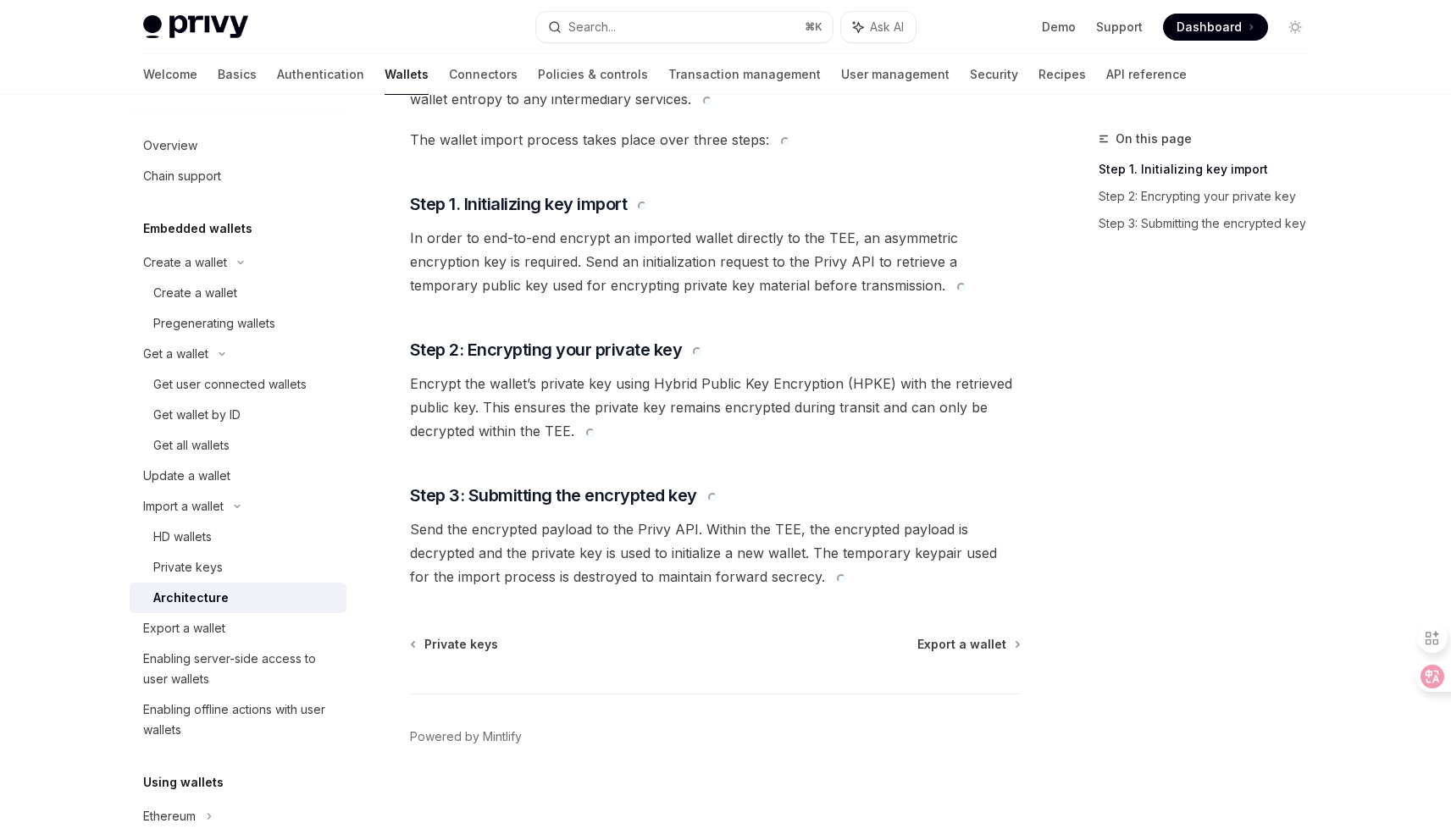
click at [619, 408] on span "Encrypt the wallet’s private key using Hybrid Public Key Encryption (HPKE) with…" at bounding box center [715, 408] width 611 height 71
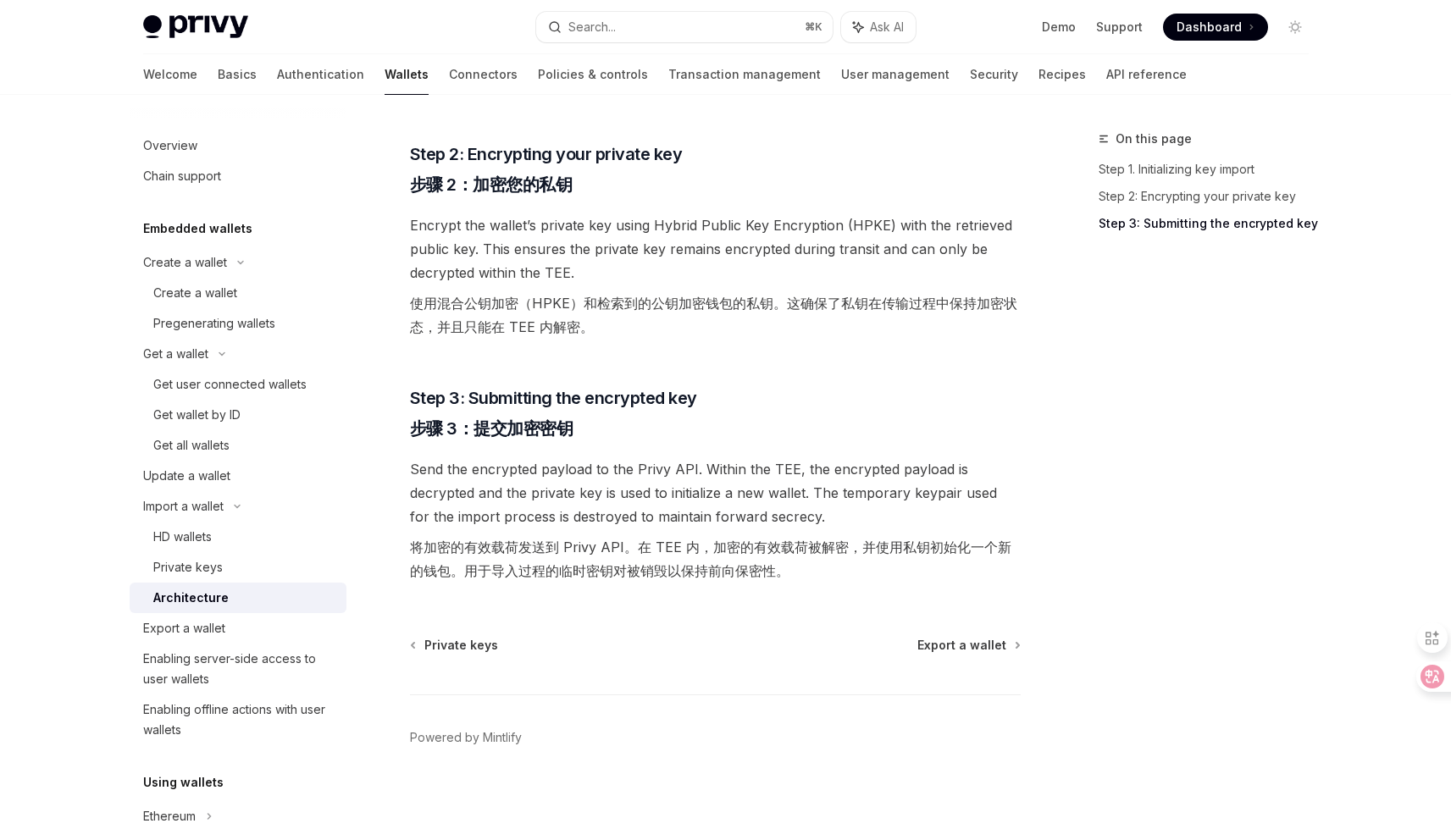
scroll to position [620, 0]
click at [242, 633] on div "Export a wallet" at bounding box center [240, 628] width 193 height 20
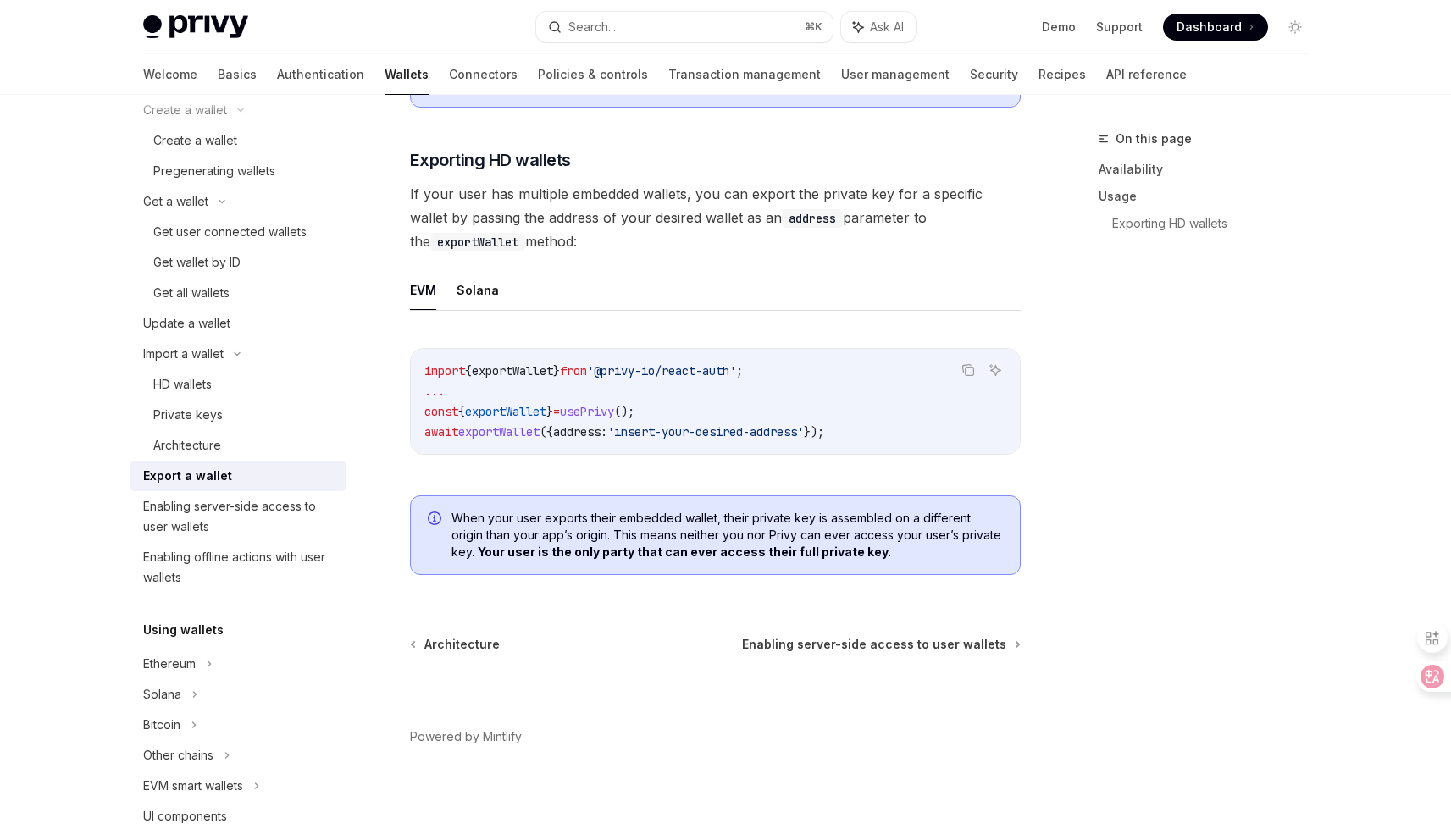
scroll to position [322, 0]
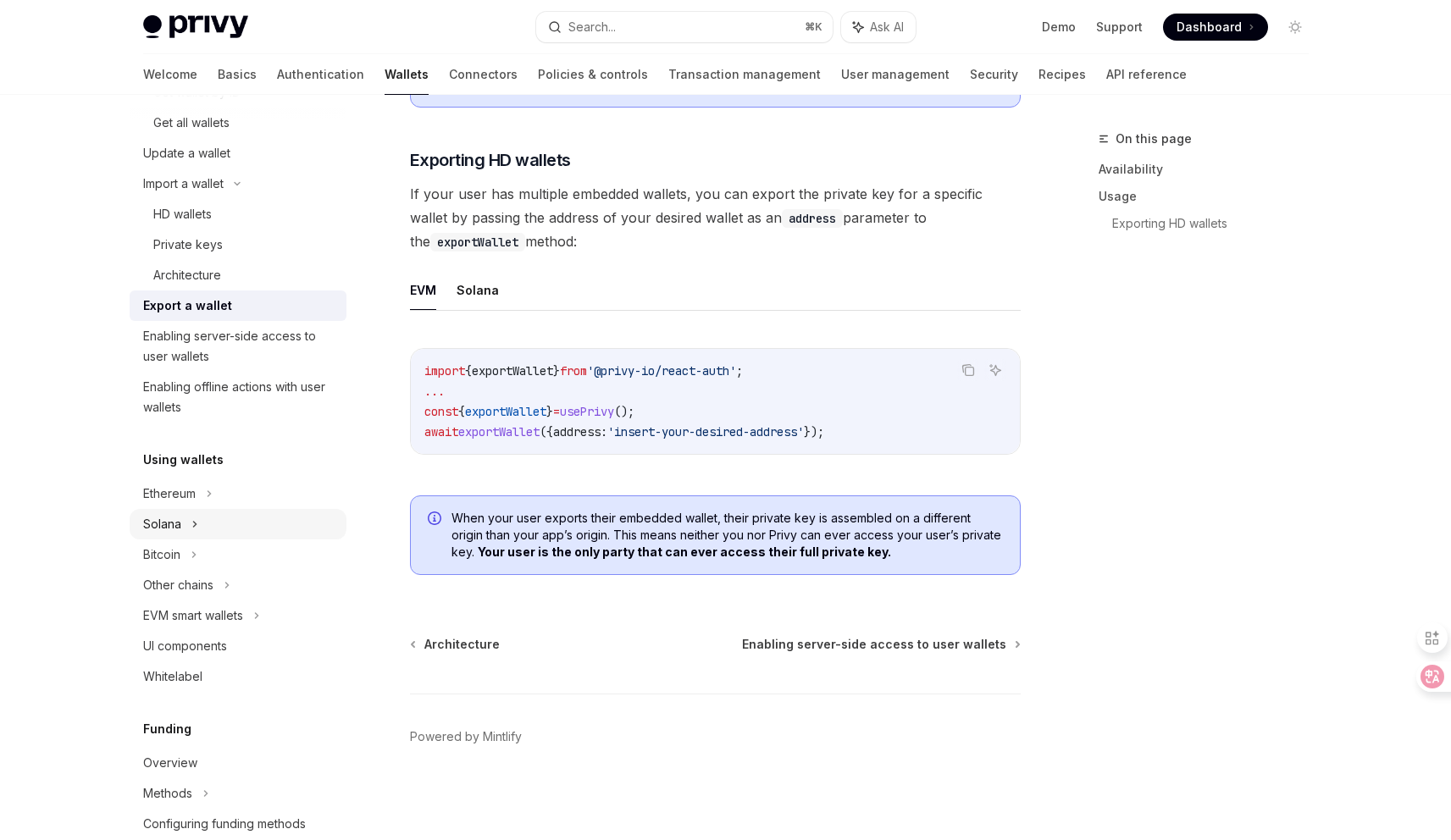
click at [180, 46] on div "Solana" at bounding box center [238, 30] width 217 height 30
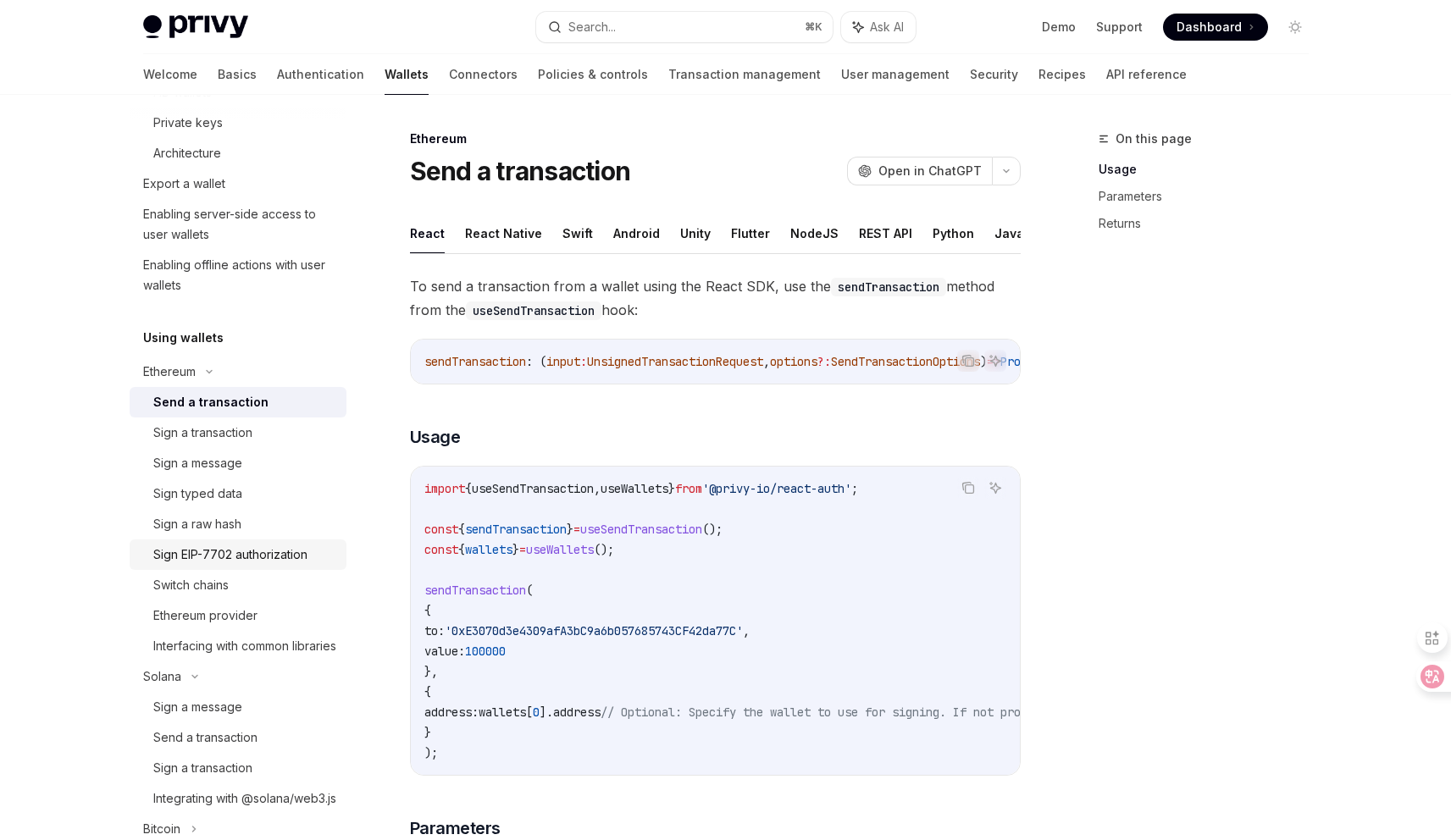
scroll to position [625, 0]
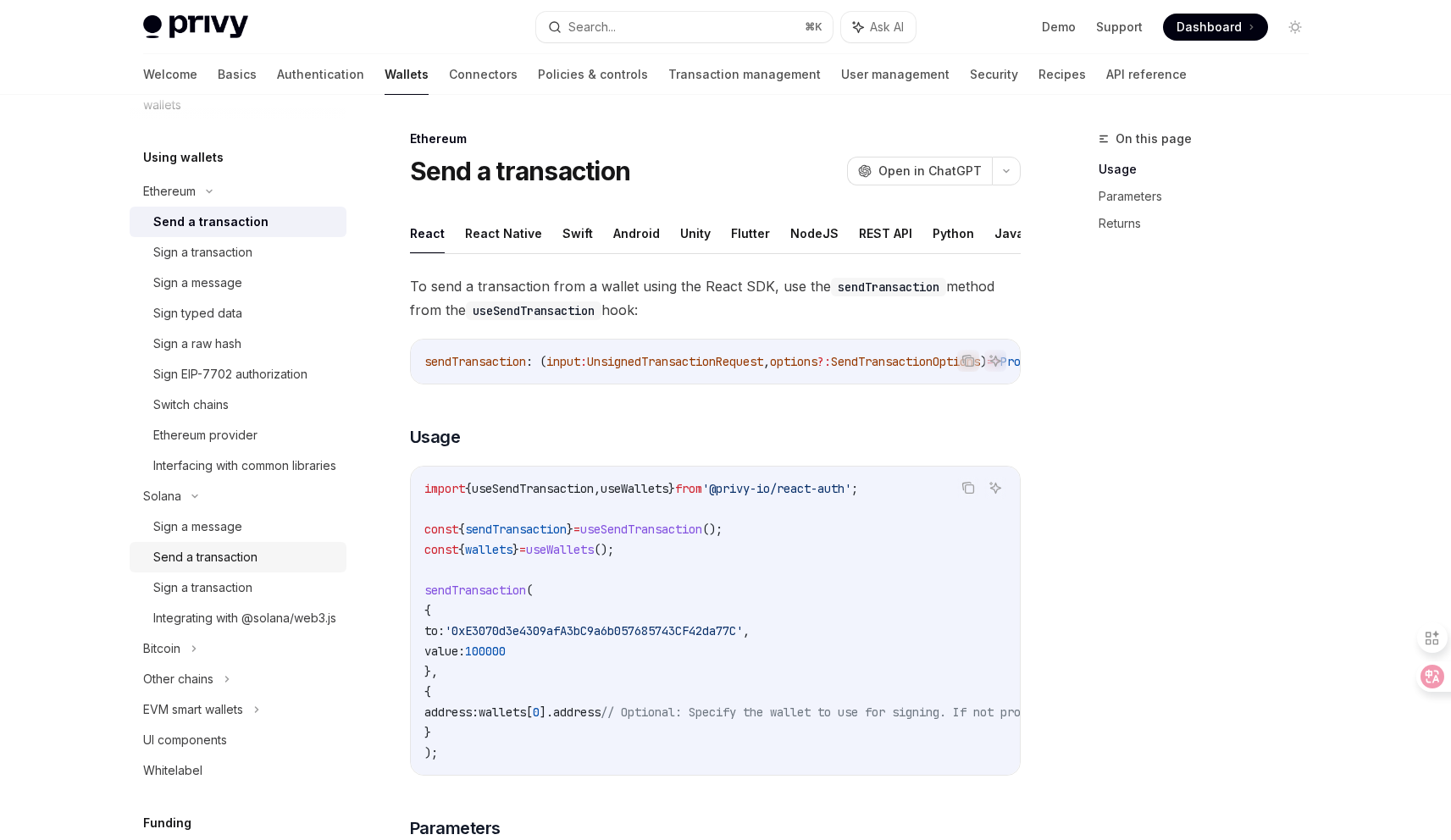
click at [236, 567] on div "Send a transaction" at bounding box center [206, 557] width 105 height 20
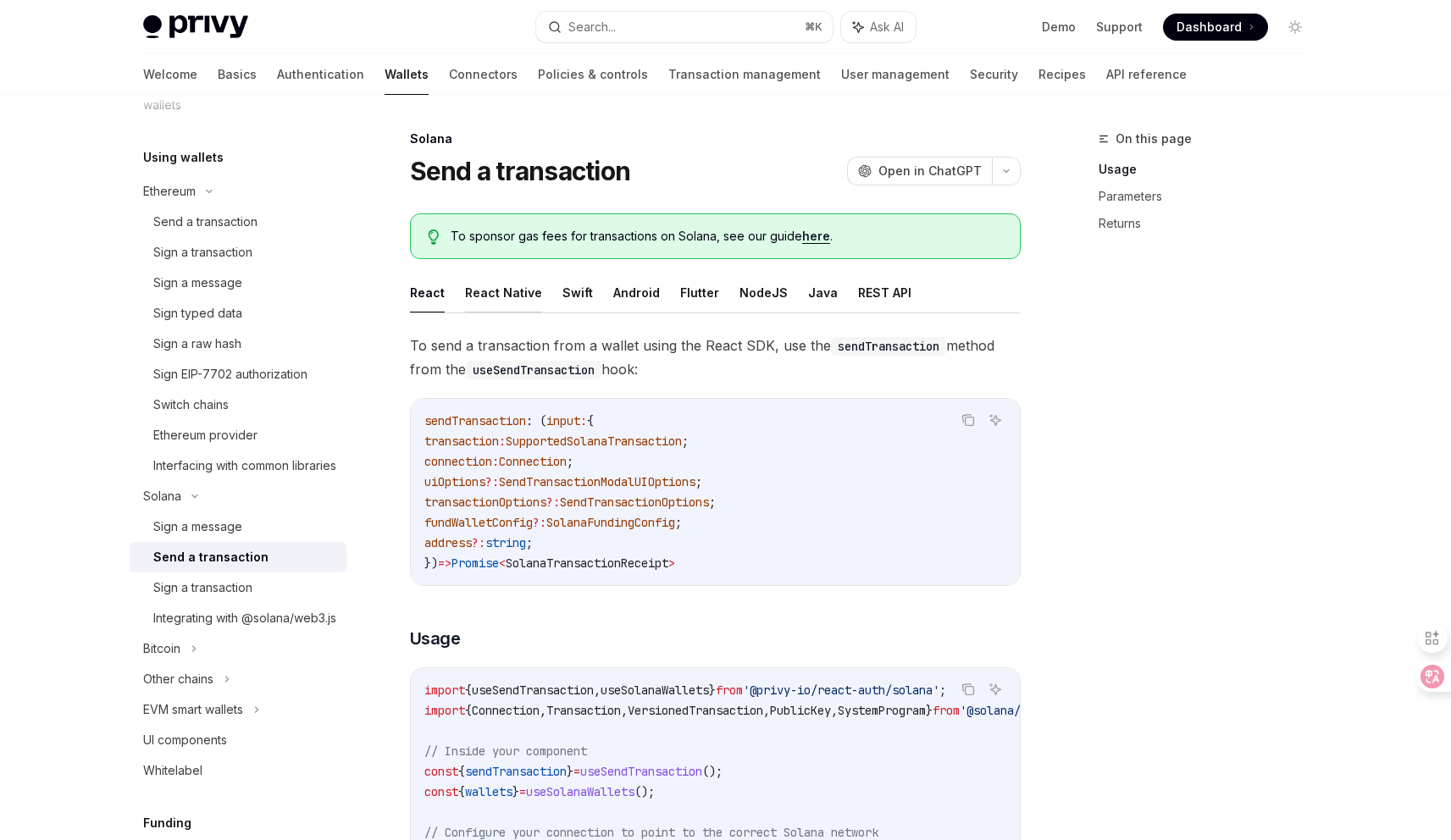
click at [514, 298] on button "React Native" at bounding box center [504, 293] width 77 height 40
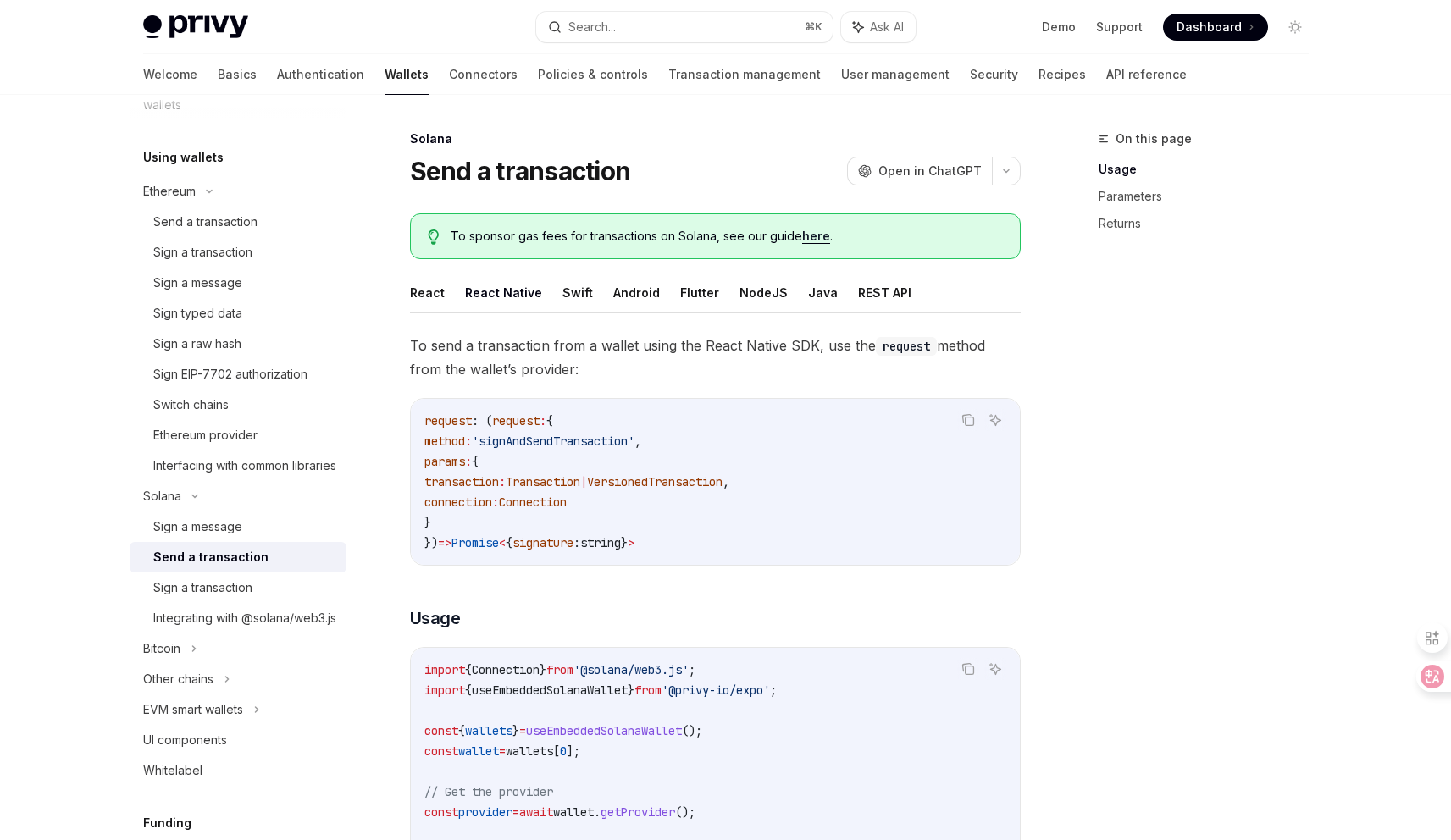
click at [433, 298] on button "React" at bounding box center [427, 293] width 35 height 40
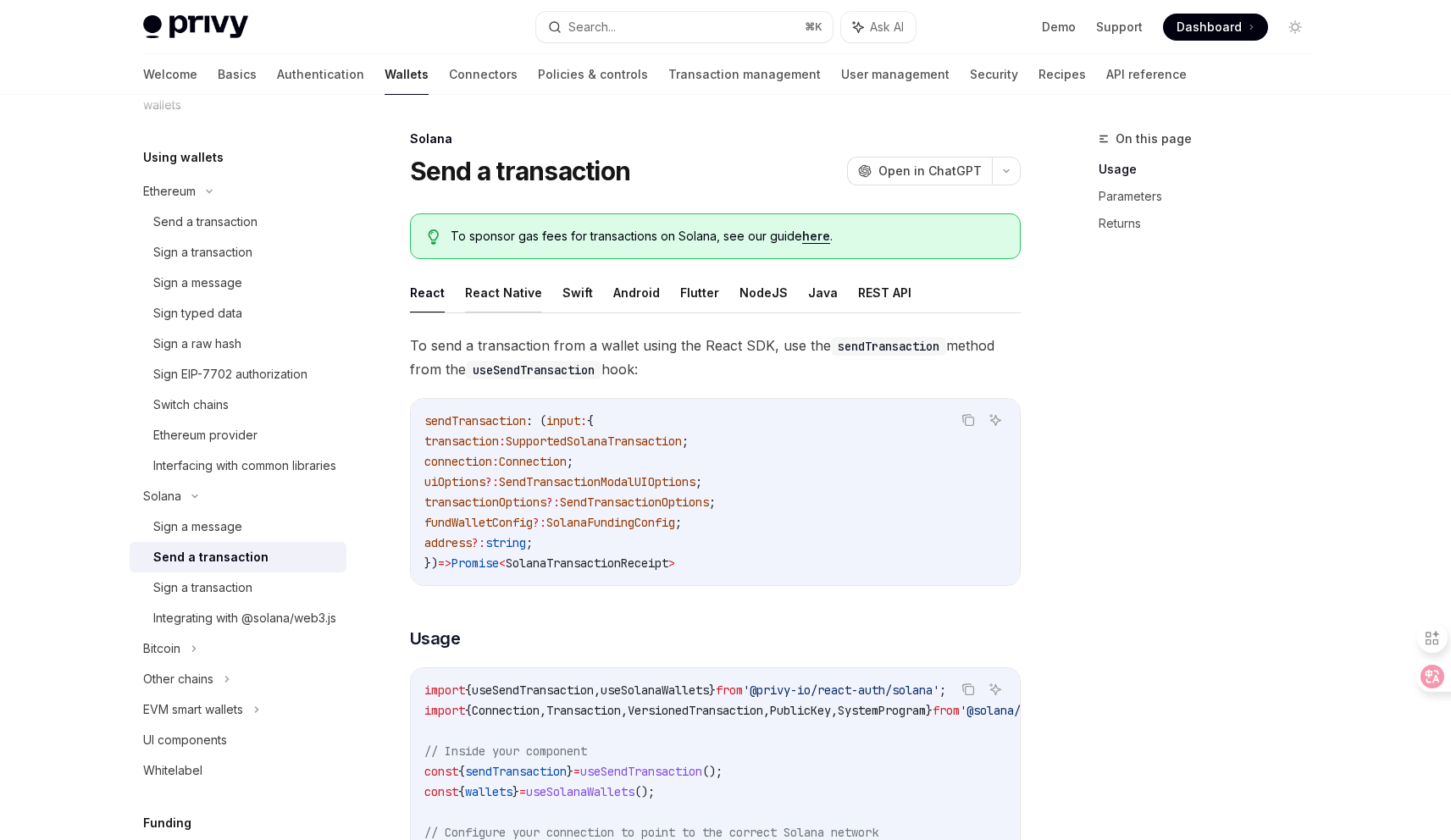
click at [495, 296] on button "React Native" at bounding box center [504, 293] width 77 height 40
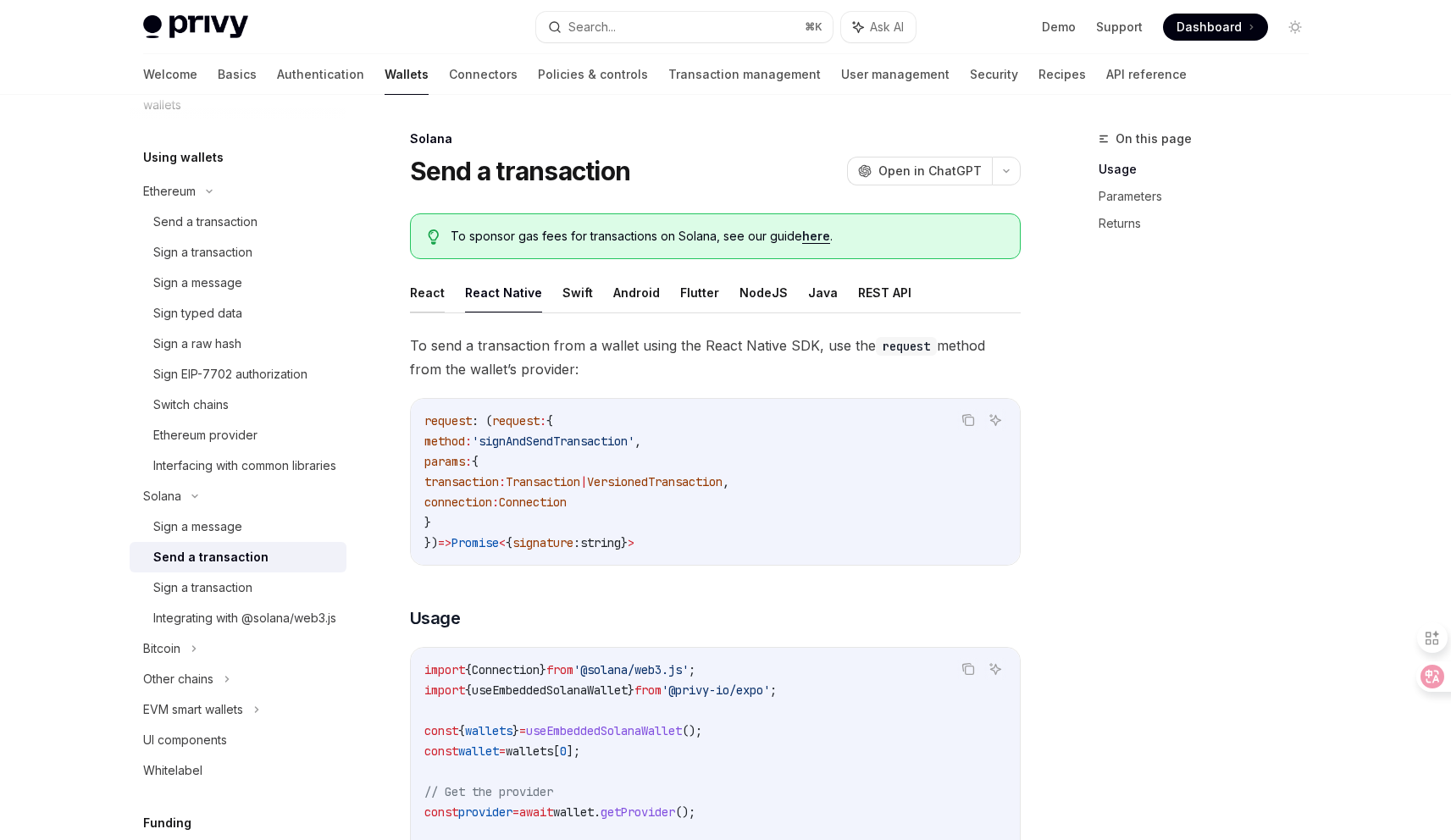
click at [416, 300] on button "React" at bounding box center [427, 293] width 35 height 40
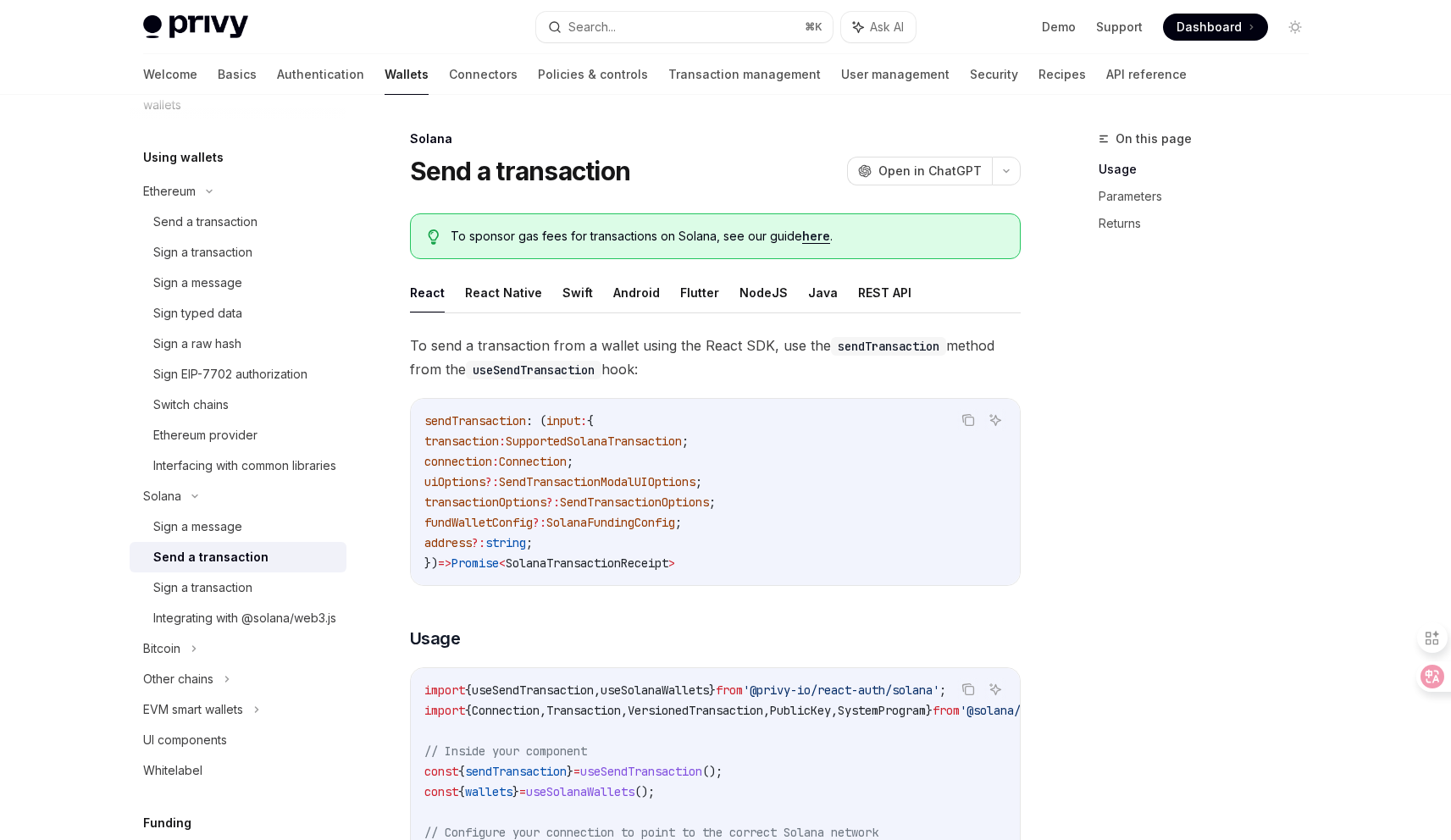
click at [811, 236] on link "here" at bounding box center [817, 235] width 28 height 15
type textarea "*"
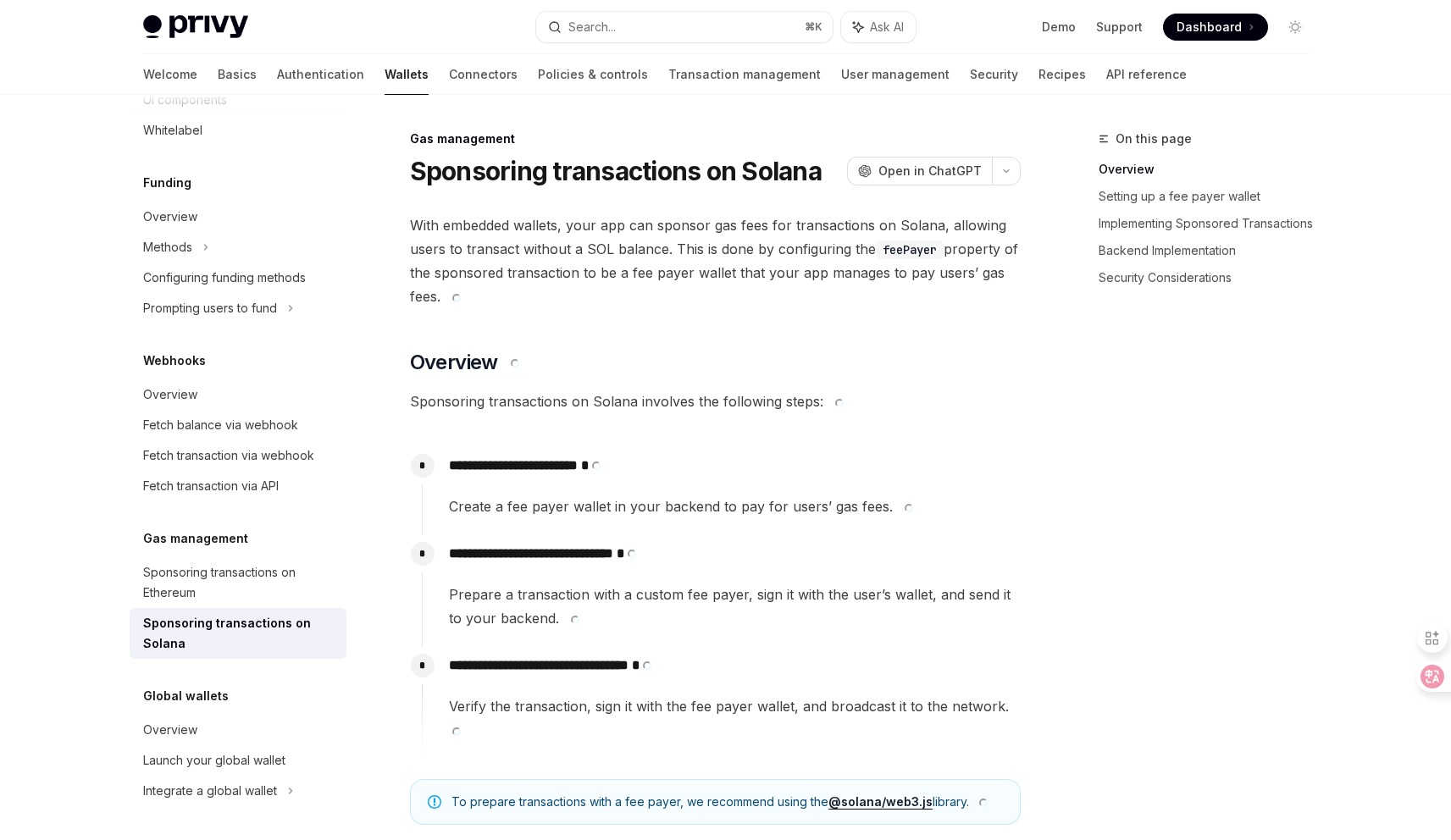
click at [701, 266] on span "With embedded wallets, your app can sponsor gas fees for transactions on Solana…" at bounding box center [715, 261] width 611 height 95
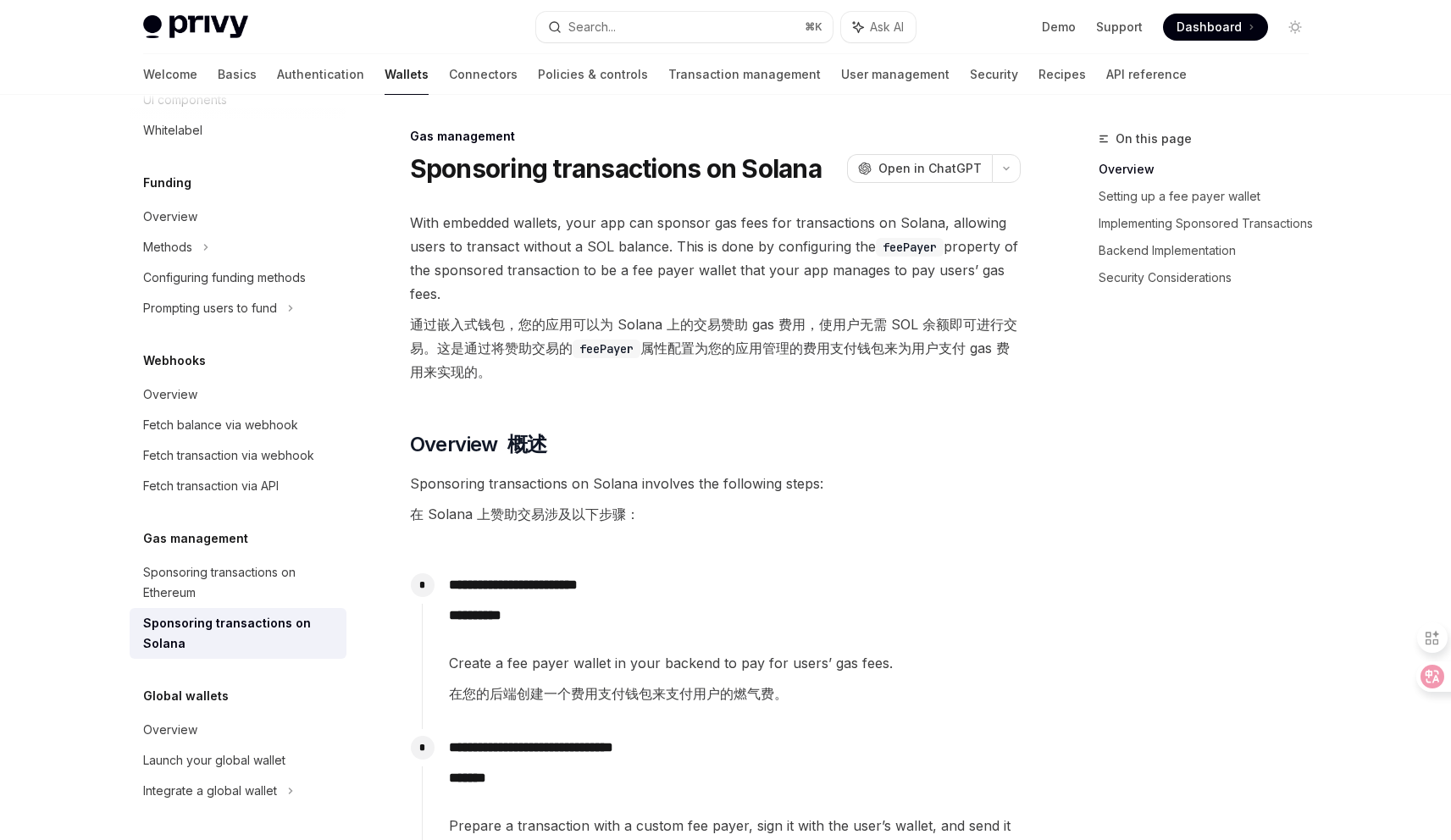
scroll to position [0, 0]
